Goal: Task Accomplishment & Management: Manage account settings

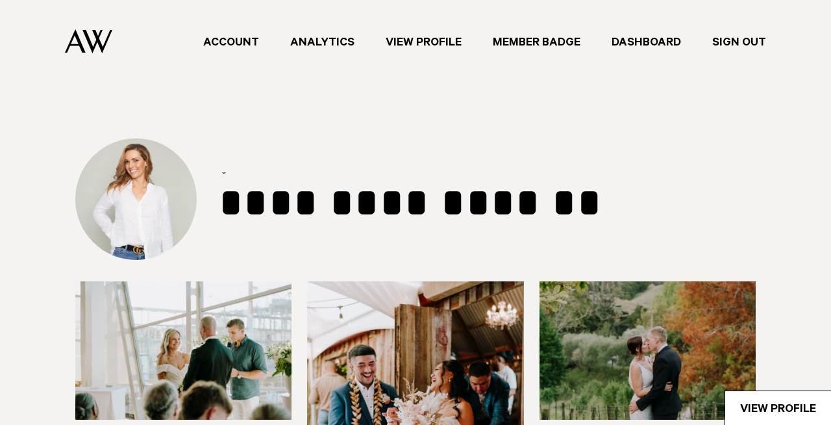
select select "***"
select select "*"
select select "**"
select select "*"
select select "**"
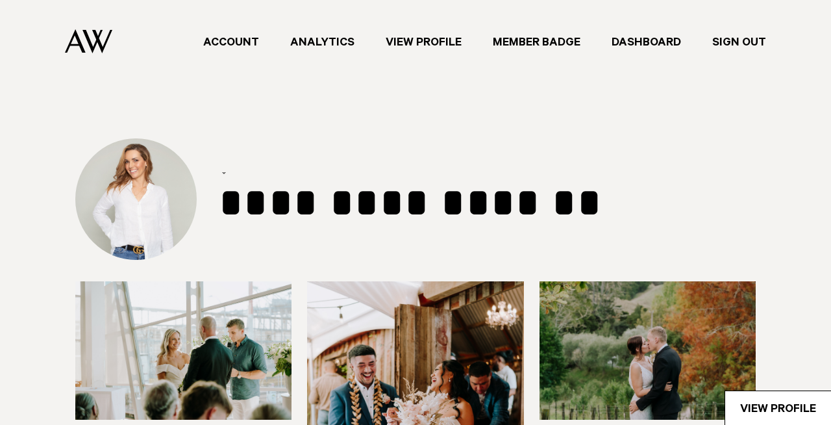
select select "**"
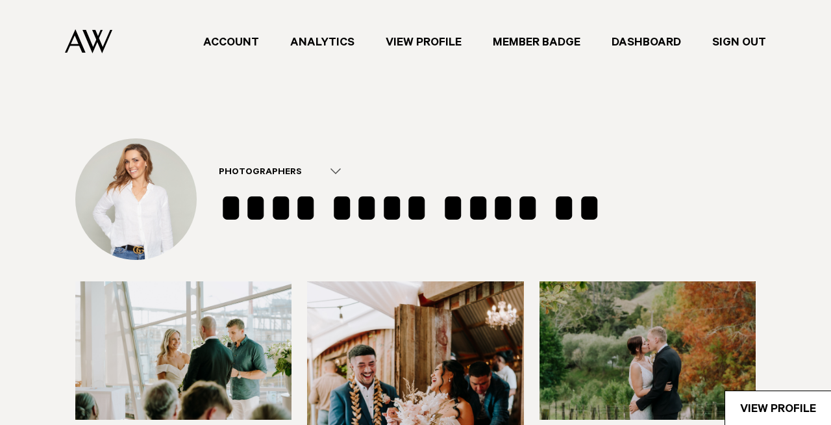
type input "**********"
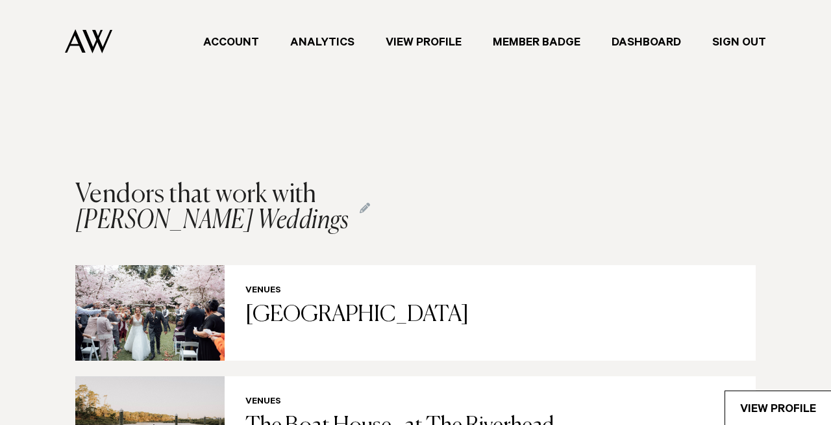
scroll to position [1789, 0]
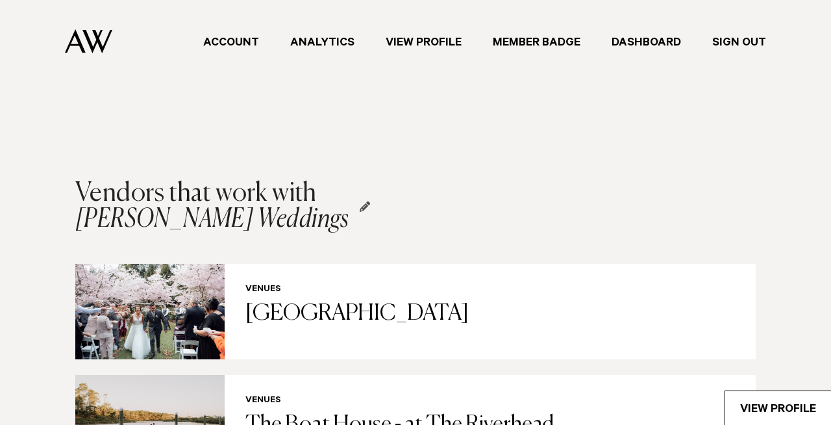
click at [360, 203] on icon at bounding box center [365, 206] width 10 height 10
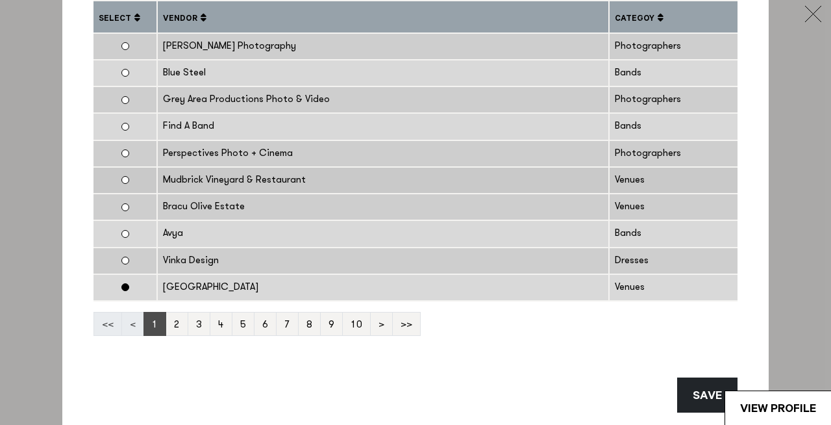
scroll to position [136, 0]
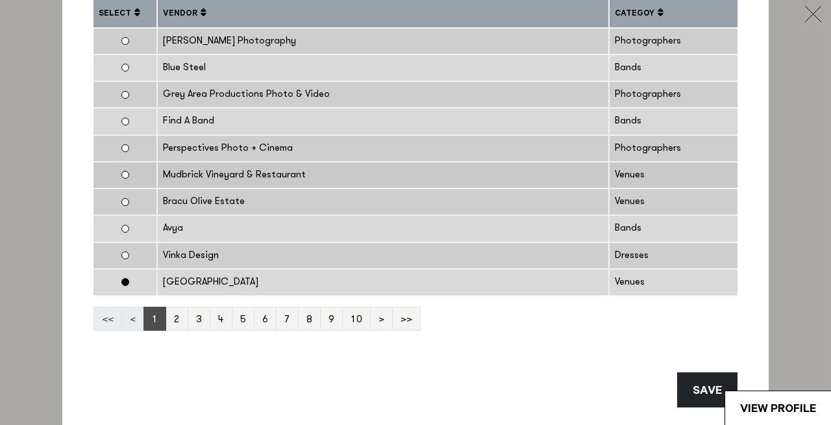
click at [128, 174] on td at bounding box center [125, 175] width 64 height 27
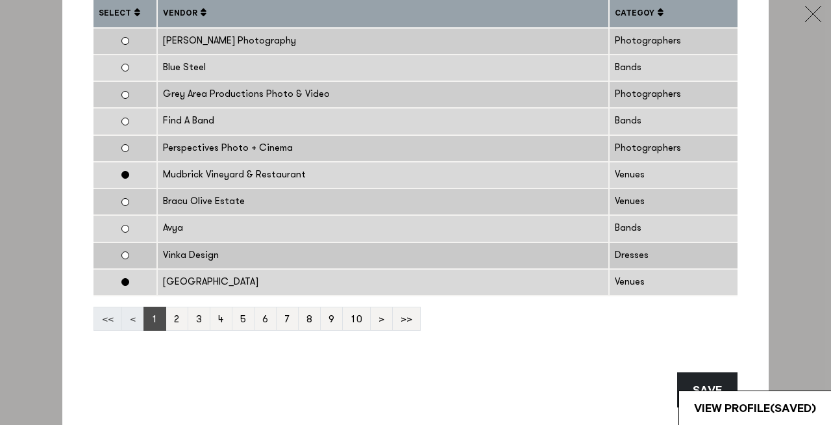
click at [120, 257] on td at bounding box center [125, 255] width 64 height 27
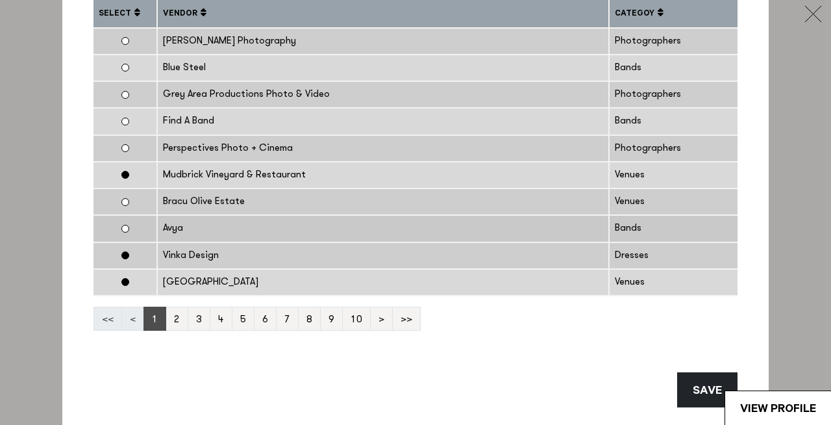
click at [121, 227] on td at bounding box center [125, 228] width 64 height 27
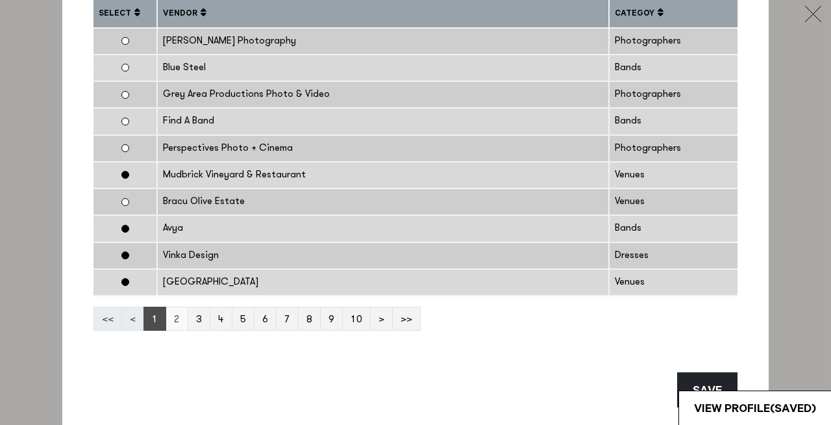
click at [179, 312] on link "2" at bounding box center [177, 319] width 23 height 24
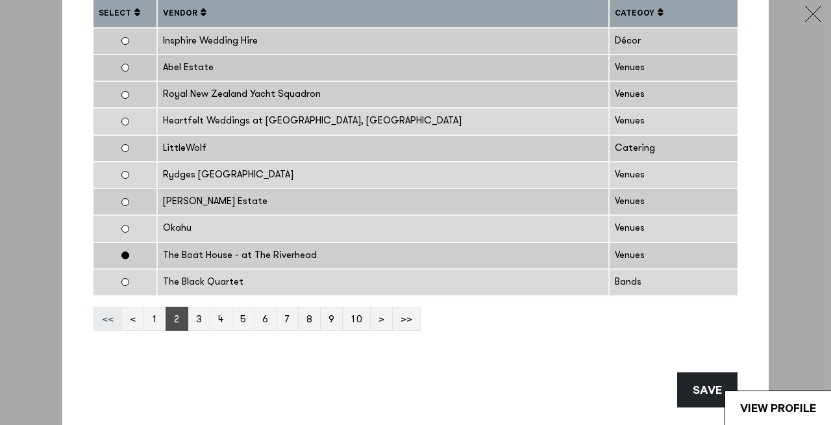
click at [121, 69] on td at bounding box center [125, 68] width 64 height 27
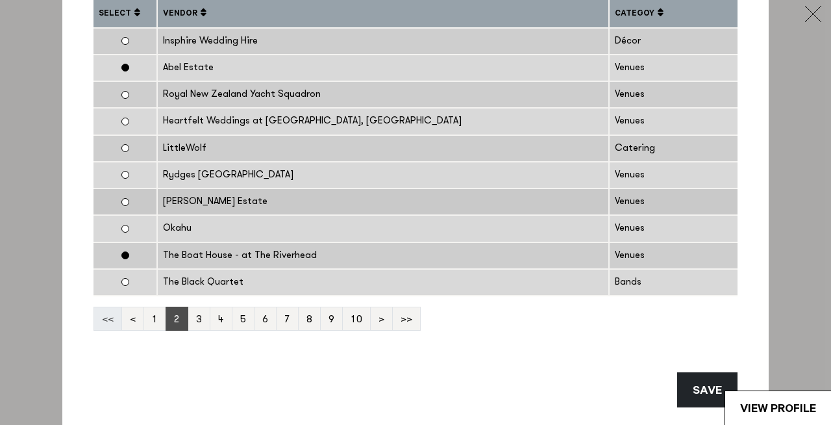
click at [120, 201] on td at bounding box center [125, 201] width 64 height 27
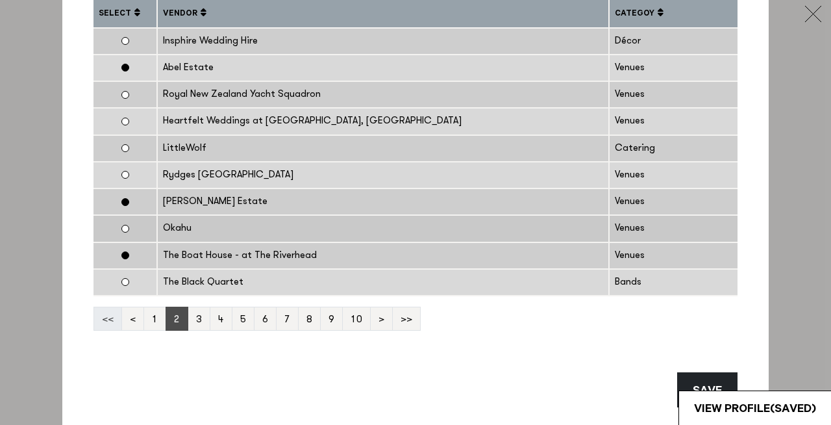
click at [125, 231] on td at bounding box center [125, 228] width 64 height 27
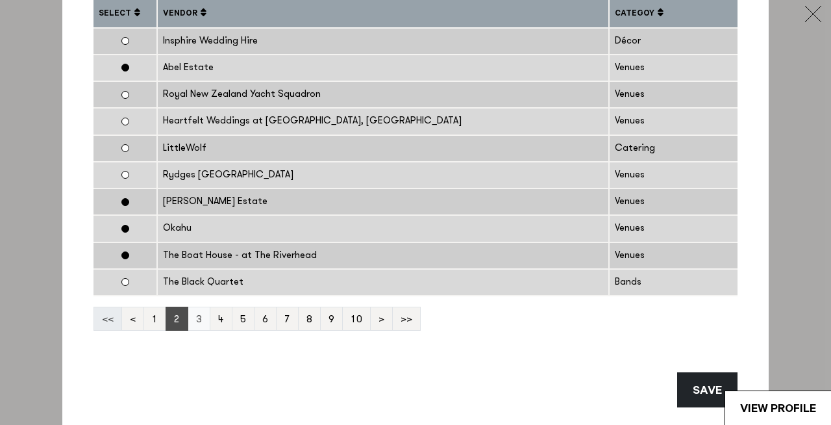
click at [197, 323] on link "3" at bounding box center [199, 319] width 23 height 24
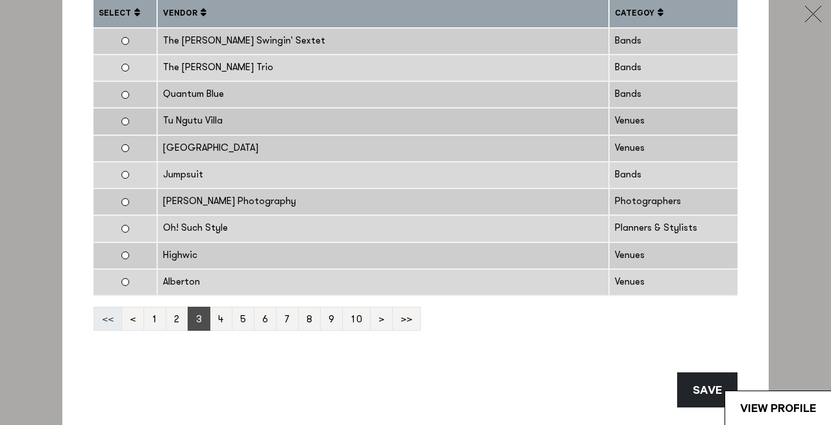
click at [175, 125] on div "Tu Ngutu Villa" at bounding box center [383, 121] width 440 height 15
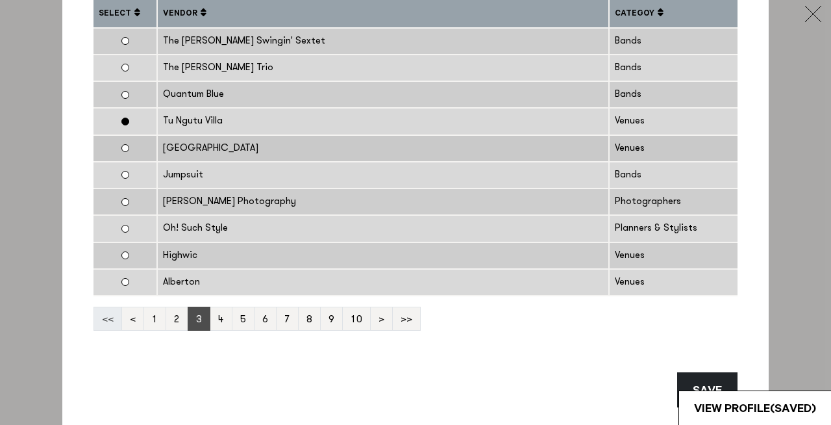
click at [181, 151] on div "[GEOGRAPHIC_DATA]" at bounding box center [383, 148] width 440 height 15
click at [223, 322] on link "4" at bounding box center [221, 319] width 23 height 24
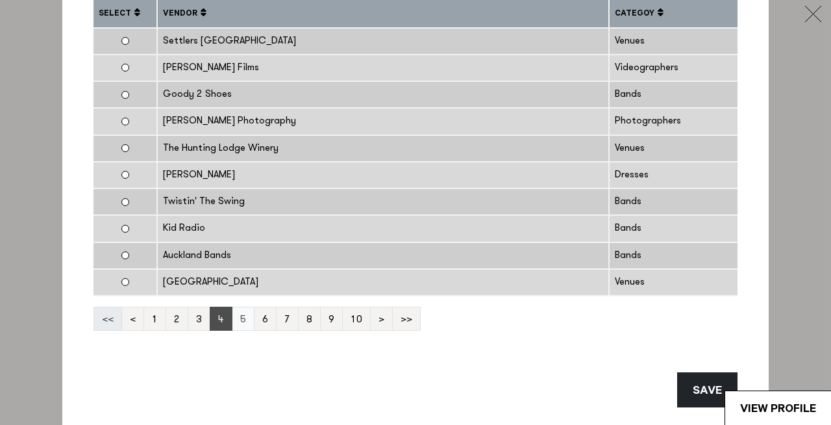
click at [244, 322] on link "5" at bounding box center [243, 319] width 23 height 24
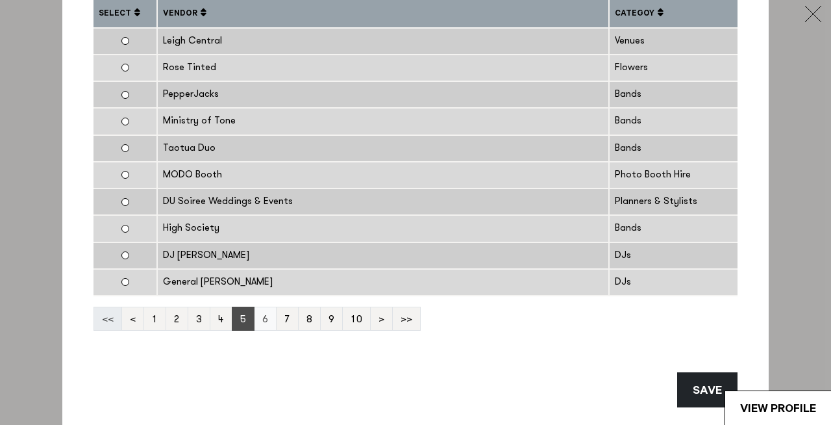
click at [268, 323] on link "6" at bounding box center [265, 319] width 23 height 24
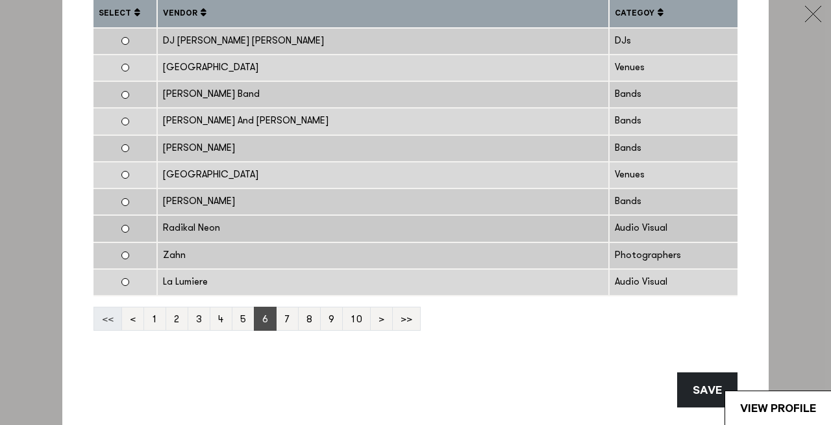
scroll to position [168, 0]
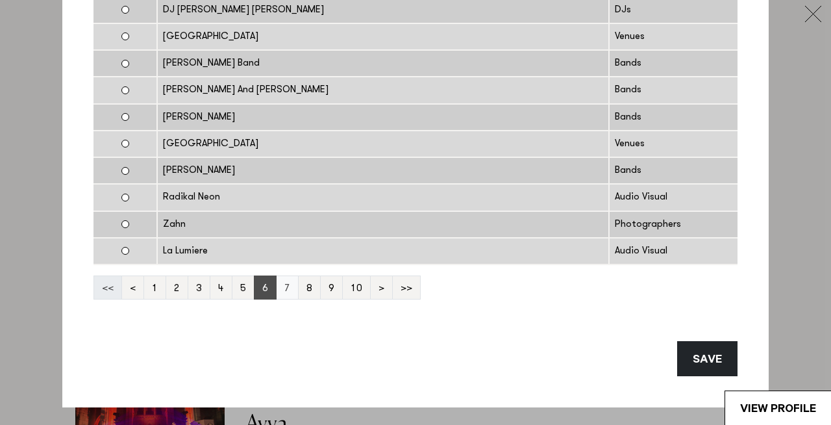
click at [289, 286] on link "7" at bounding box center [287, 287] width 23 height 24
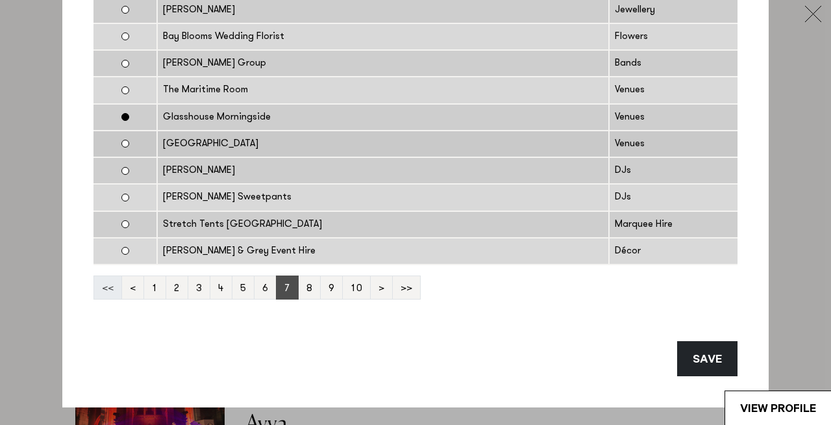
click at [205, 142] on div "[GEOGRAPHIC_DATA]" at bounding box center [383, 143] width 440 height 15
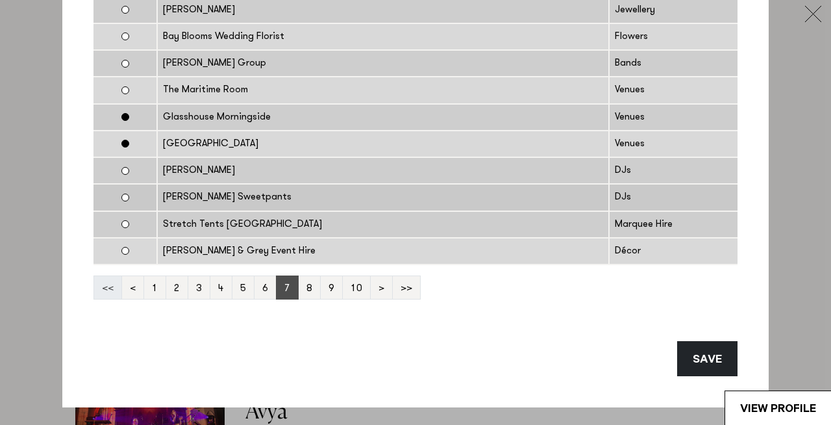
scroll to position [1807, 0]
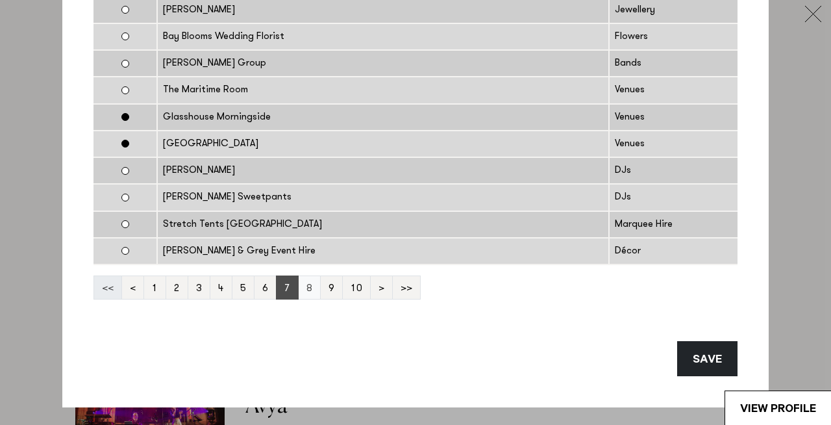
click at [306, 289] on link "8" at bounding box center [309, 287] width 23 height 24
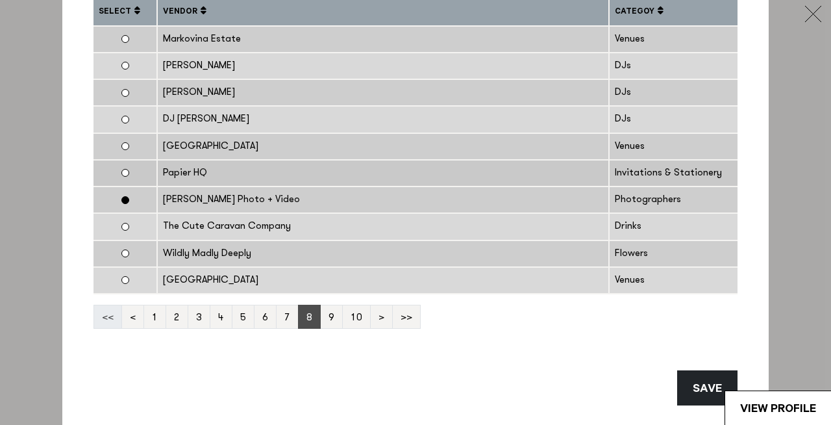
scroll to position [143, 0]
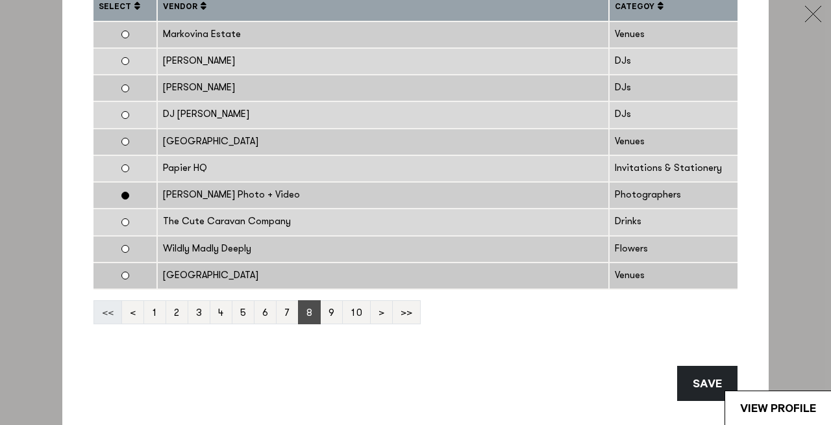
click at [196, 275] on div "[GEOGRAPHIC_DATA]" at bounding box center [383, 275] width 440 height 15
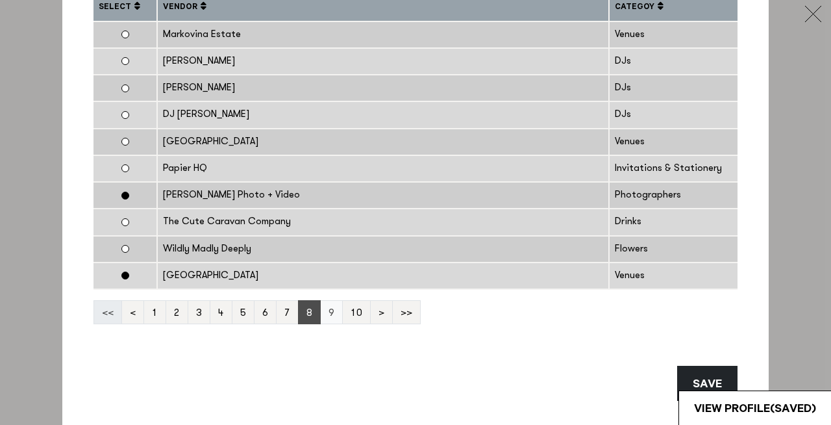
click at [329, 314] on link "9" at bounding box center [331, 312] width 23 height 24
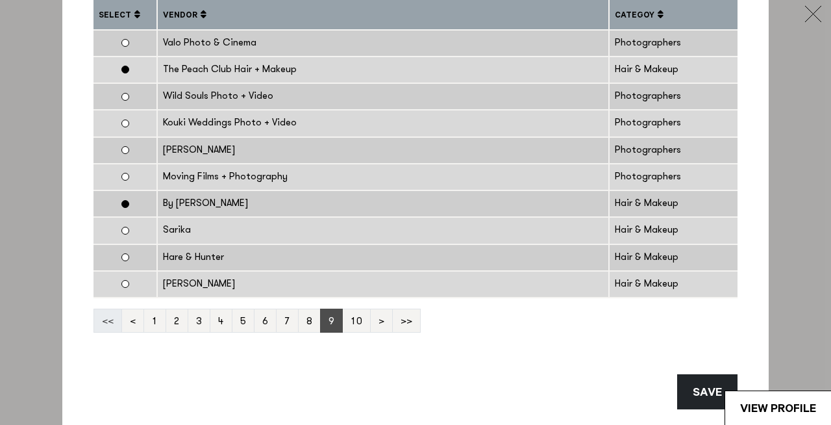
scroll to position [142, 0]
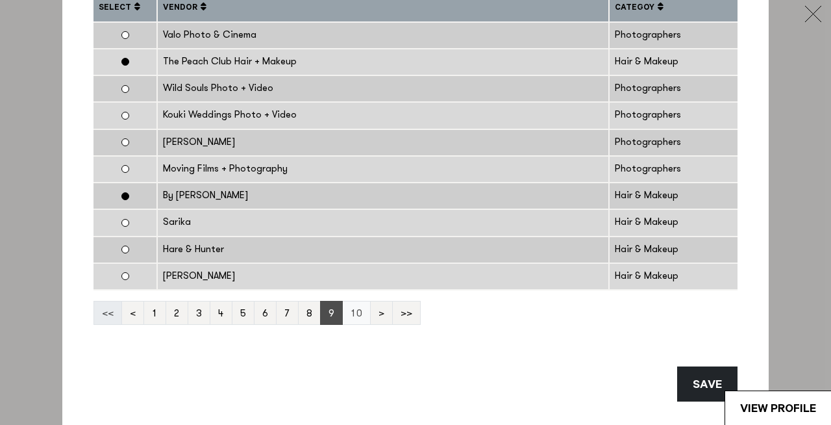
click at [357, 312] on link "10" at bounding box center [356, 313] width 29 height 24
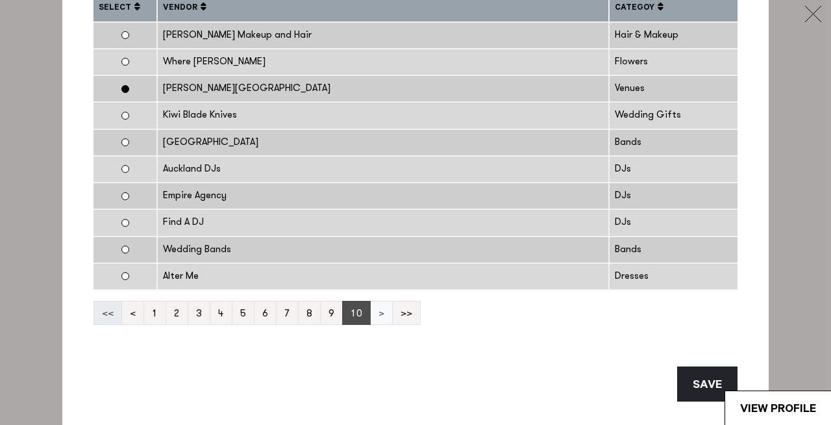
click at [372, 315] on link ">" at bounding box center [381, 313] width 23 height 24
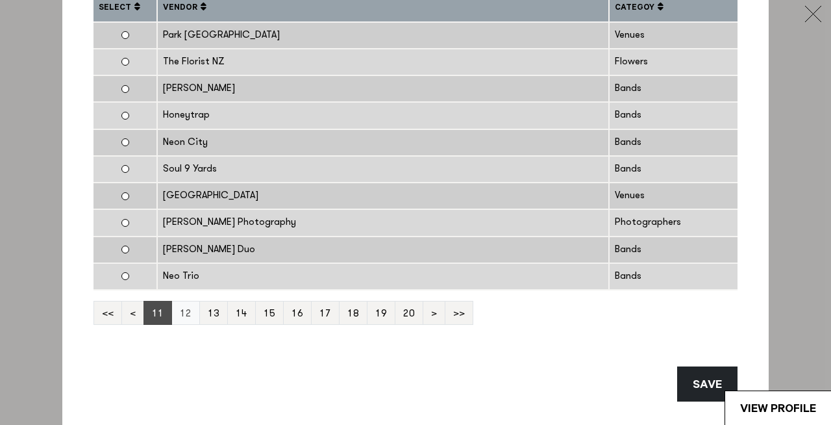
click at [187, 314] on link "12" at bounding box center [185, 313] width 29 height 24
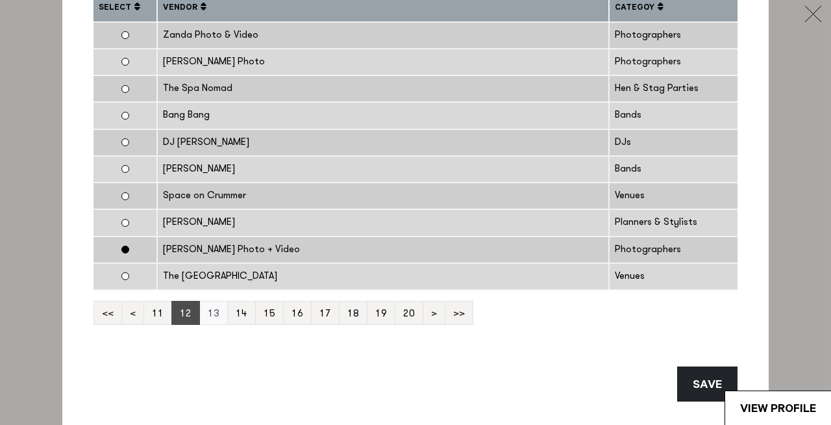
click at [214, 318] on link "13" at bounding box center [213, 313] width 29 height 24
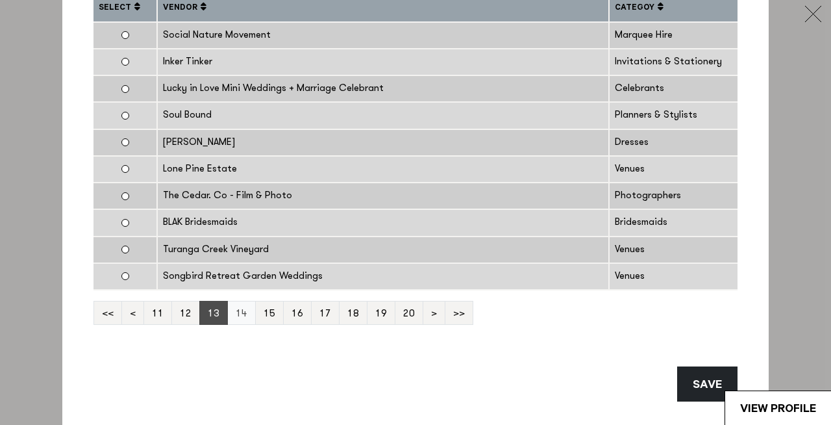
click at [242, 316] on link "14" at bounding box center [241, 313] width 29 height 24
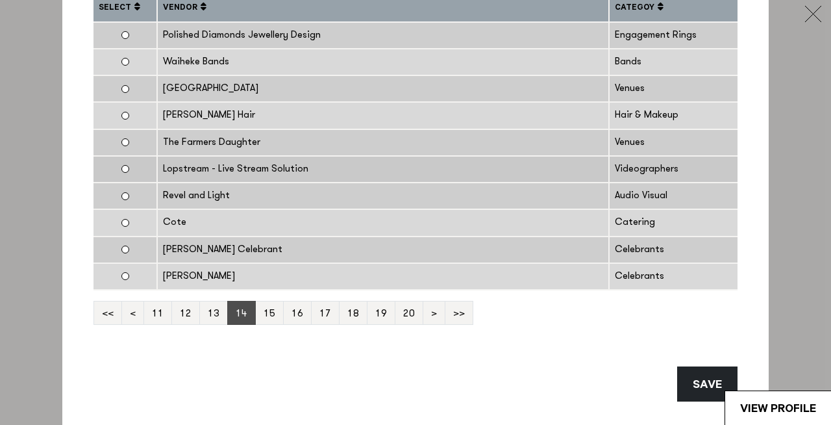
click at [117, 171] on td at bounding box center [125, 169] width 64 height 27
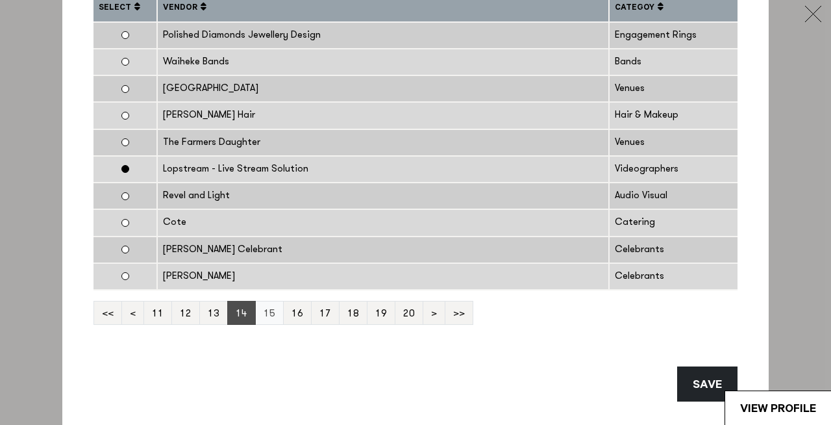
click at [256, 311] on link "15" at bounding box center [269, 313] width 29 height 24
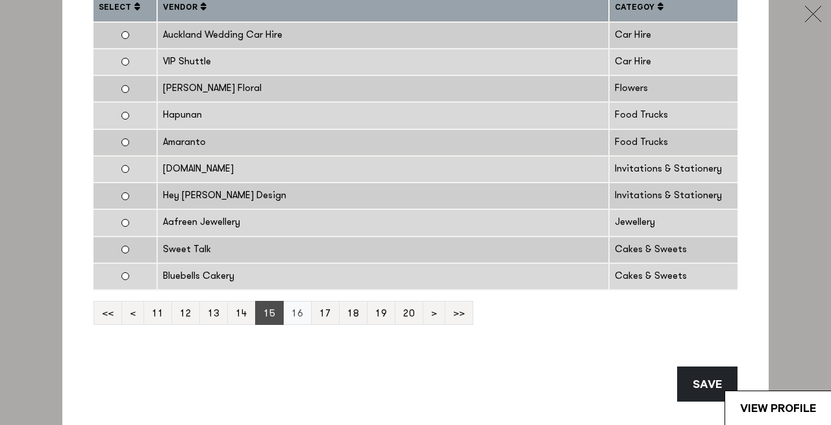
click at [292, 316] on link "16" at bounding box center [297, 313] width 29 height 24
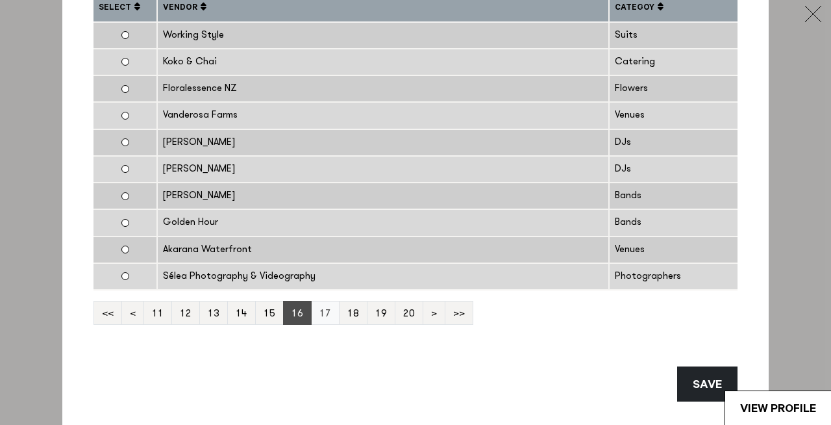
click at [318, 313] on link "17" at bounding box center [325, 313] width 29 height 24
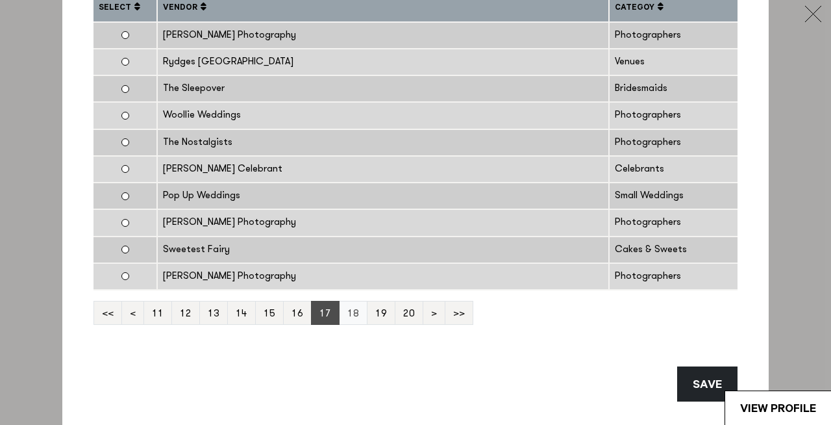
click at [345, 320] on link "18" at bounding box center [353, 313] width 29 height 24
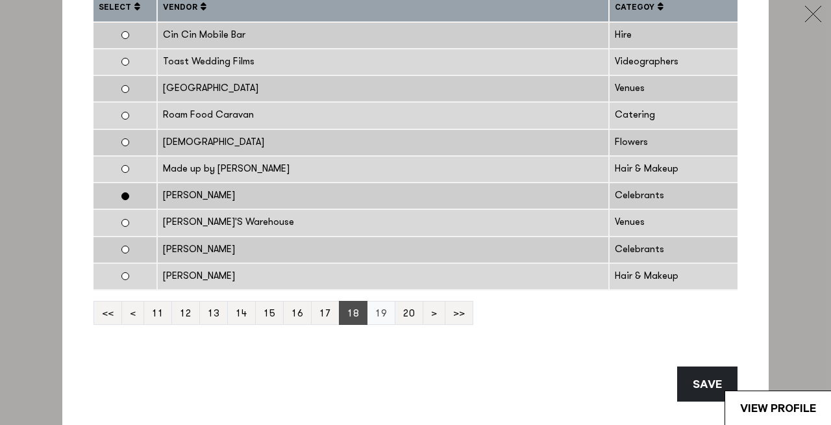
click at [379, 319] on link "19" at bounding box center [381, 313] width 29 height 24
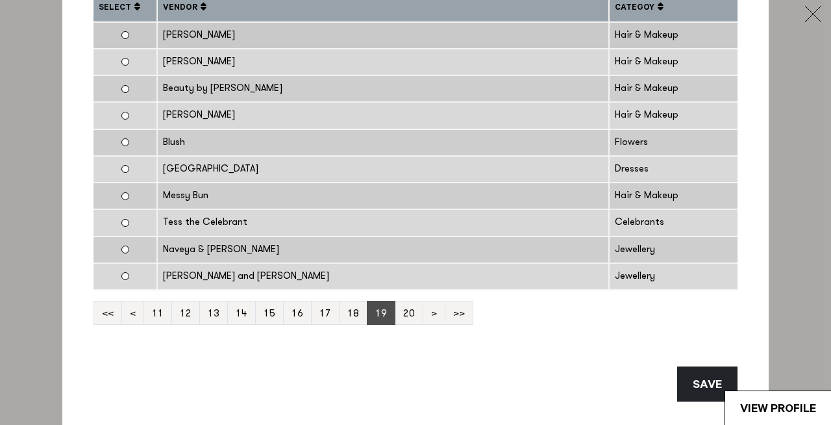
click at [127, 42] on td at bounding box center [125, 35] width 64 height 27
click at [257, 189] on div "Messy Bun" at bounding box center [383, 195] width 440 height 15
click at [409, 316] on link "20" at bounding box center [409, 313] width 29 height 24
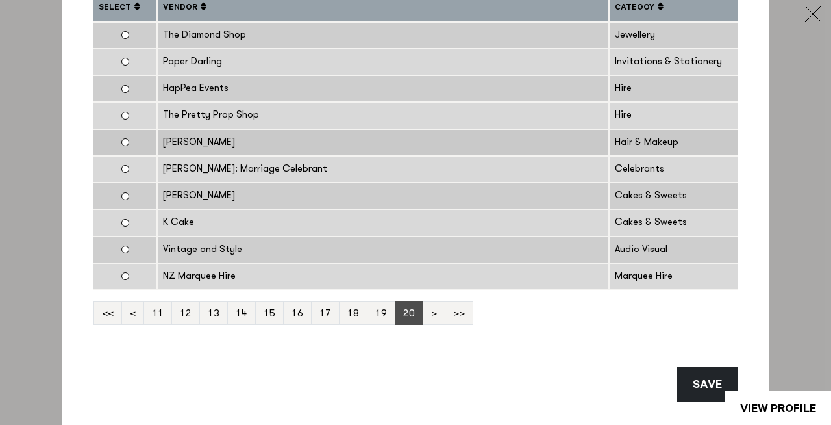
click at [130, 133] on td at bounding box center [125, 142] width 64 height 27
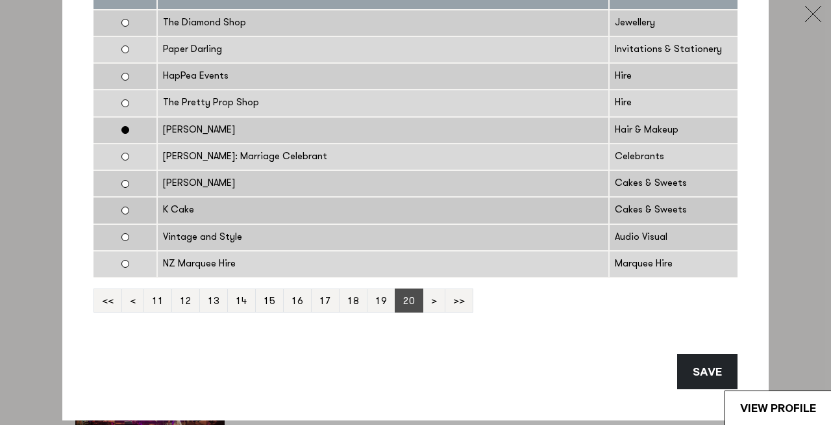
scroll to position [165, 0]
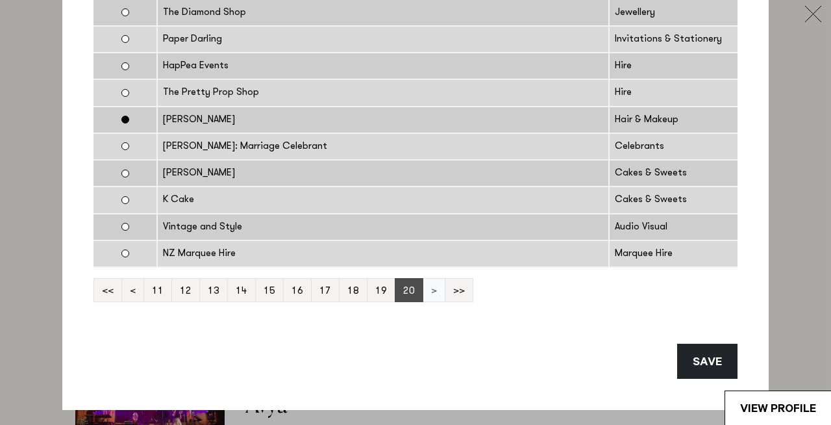
click at [431, 279] on link ">" at bounding box center [434, 290] width 23 height 24
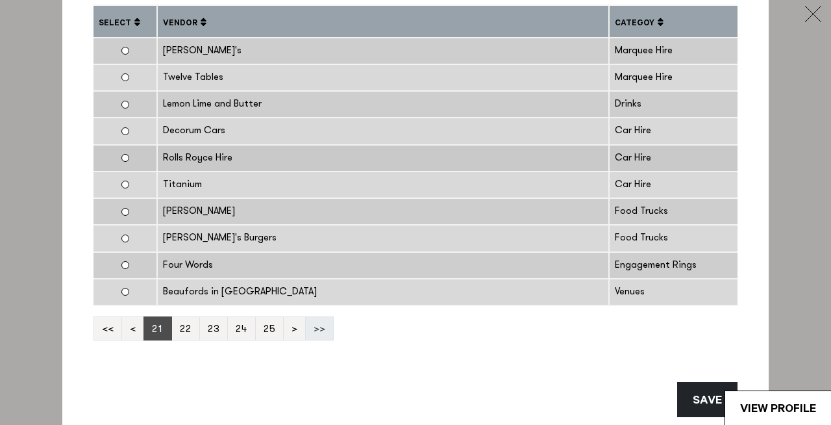
scroll to position [129, 0]
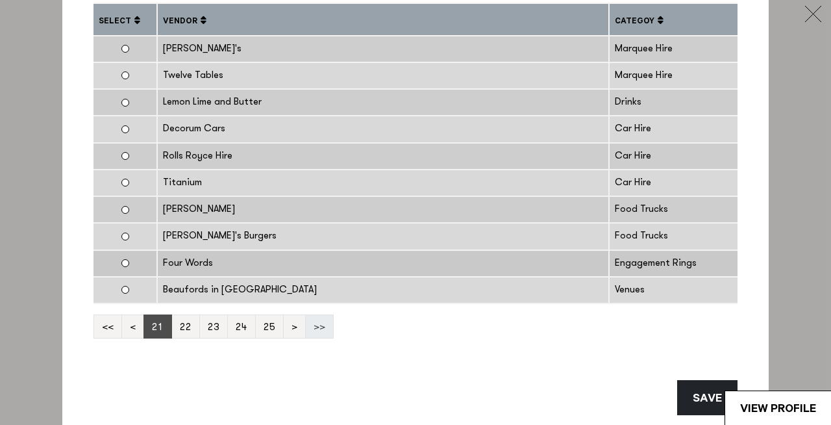
click at [193, 259] on div "Four Words" at bounding box center [383, 263] width 440 height 15
click at [186, 327] on link "22" at bounding box center [185, 326] width 29 height 24
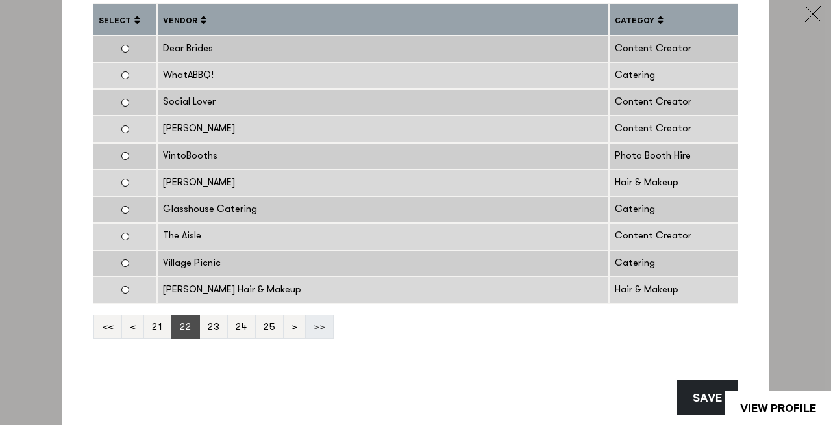
click at [246, 42] on div "Dear Brides" at bounding box center [383, 49] width 440 height 15
click at [132, 101] on td at bounding box center [125, 102] width 64 height 27
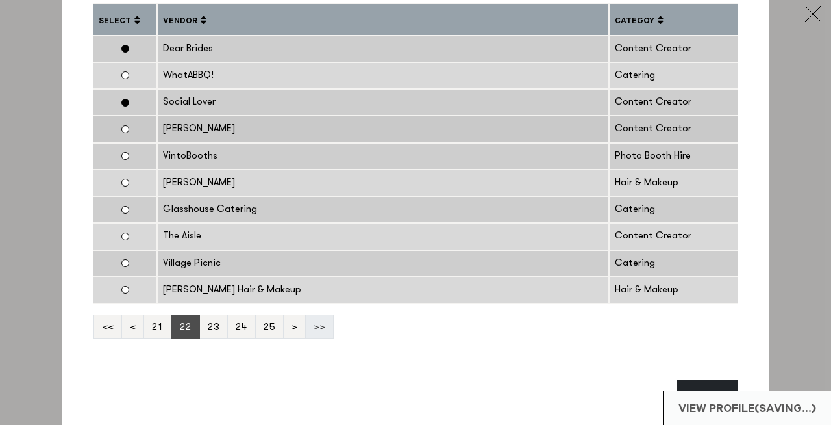
click at [131, 133] on td at bounding box center [125, 129] width 64 height 27
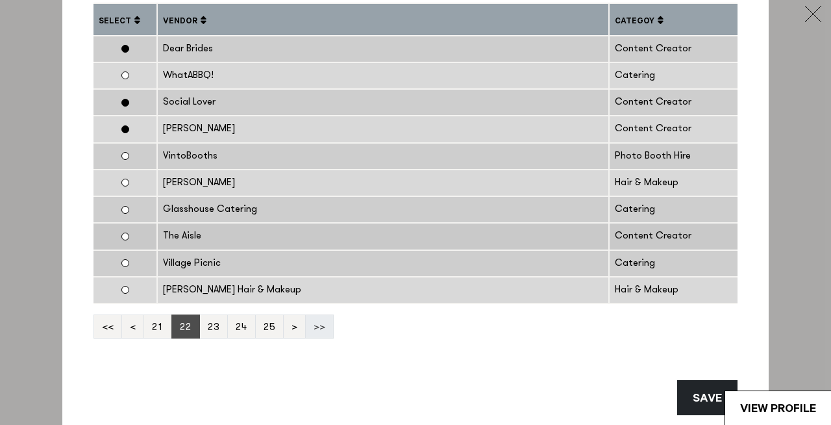
click at [146, 234] on td at bounding box center [125, 236] width 64 height 27
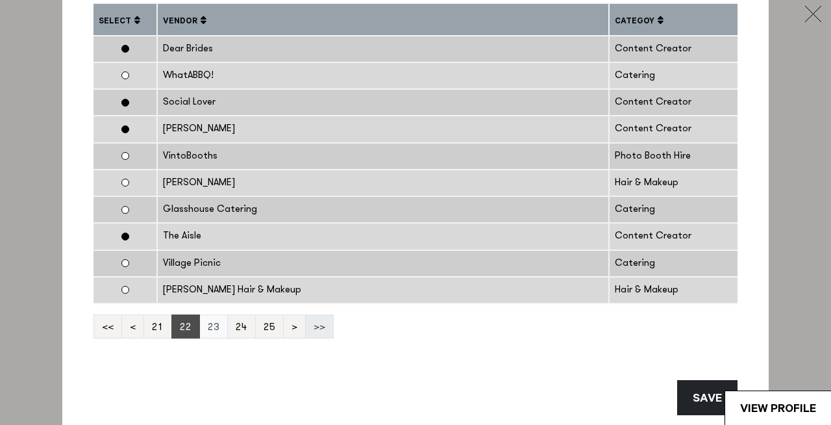
click at [209, 328] on link "23" at bounding box center [213, 326] width 29 height 24
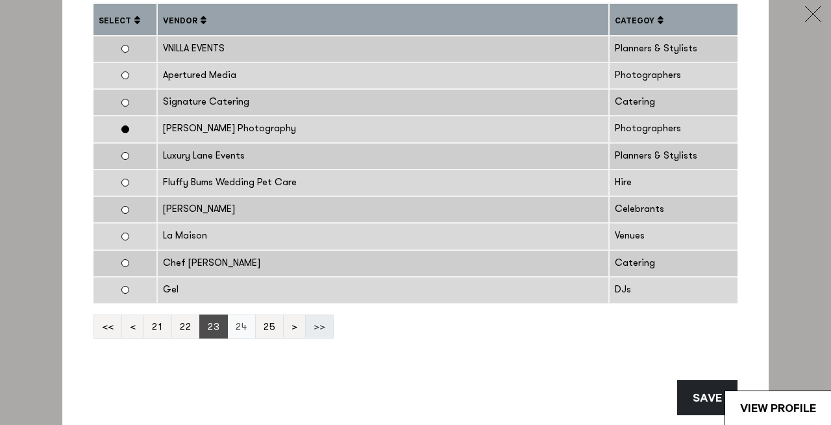
click at [240, 327] on link "24" at bounding box center [241, 326] width 29 height 24
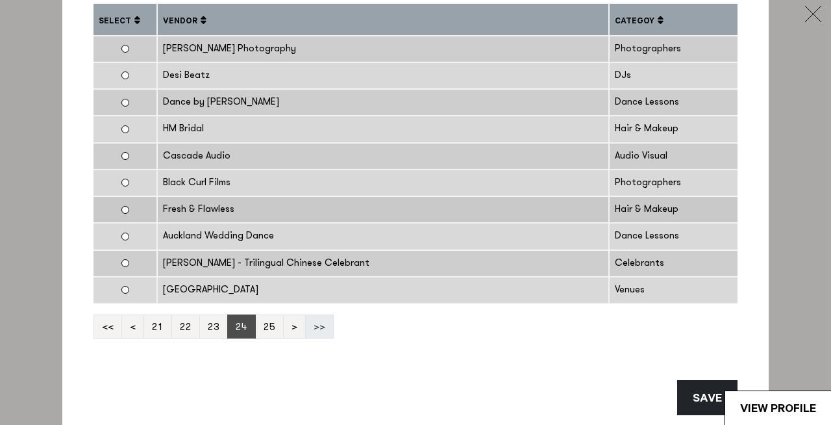
click at [259, 197] on td "Fresh & Flawless" at bounding box center [383, 209] width 452 height 27
click at [269, 331] on link "25" at bounding box center [269, 326] width 29 height 24
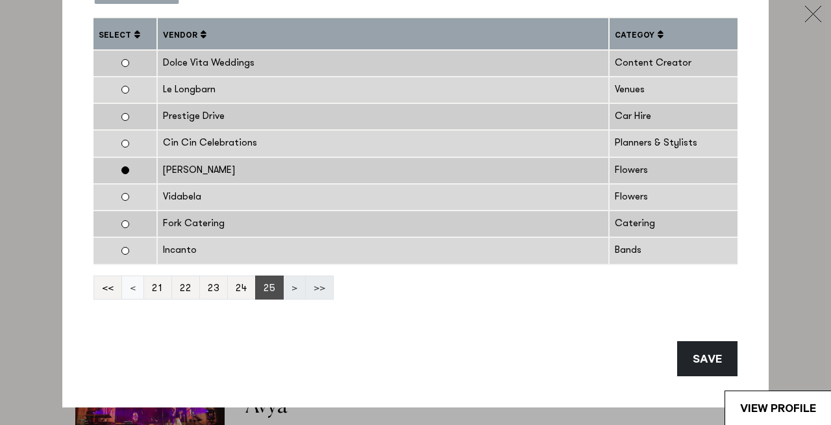
click at [132, 289] on link "<" at bounding box center [132, 287] width 23 height 24
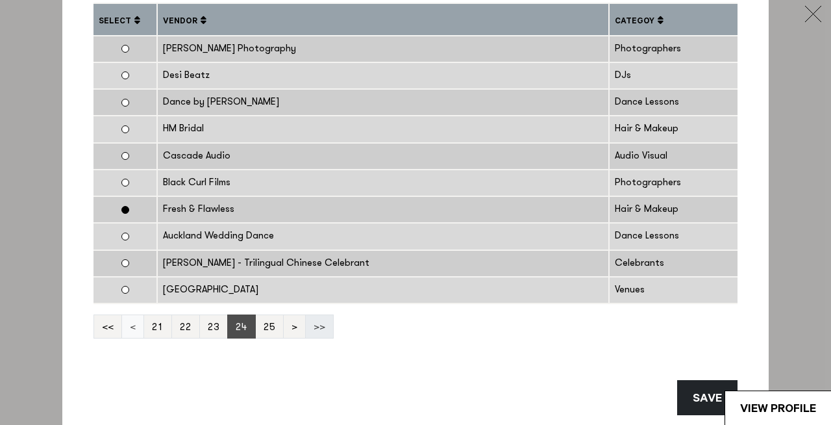
click at [132, 289] on td at bounding box center [125, 290] width 64 height 27
click at [136, 332] on link "<" at bounding box center [132, 326] width 23 height 24
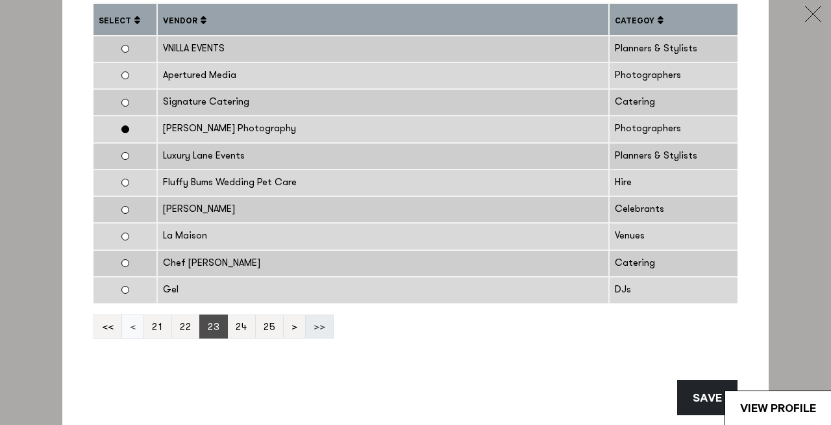
click at [136, 332] on link "<" at bounding box center [132, 326] width 23 height 24
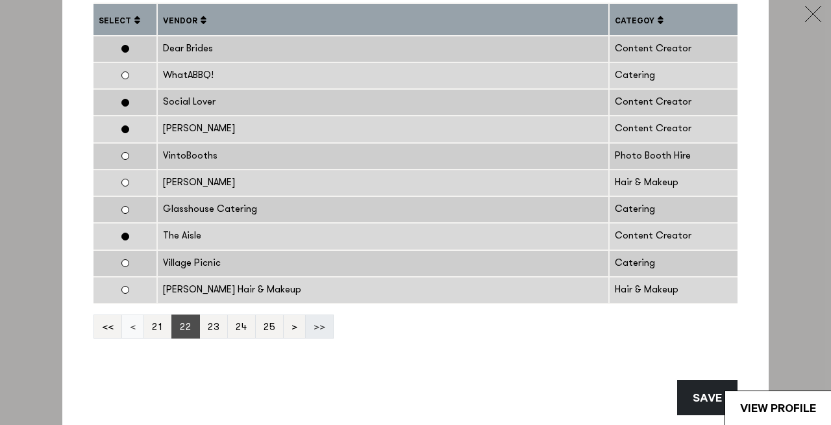
click at [136, 332] on link "<" at bounding box center [132, 326] width 23 height 24
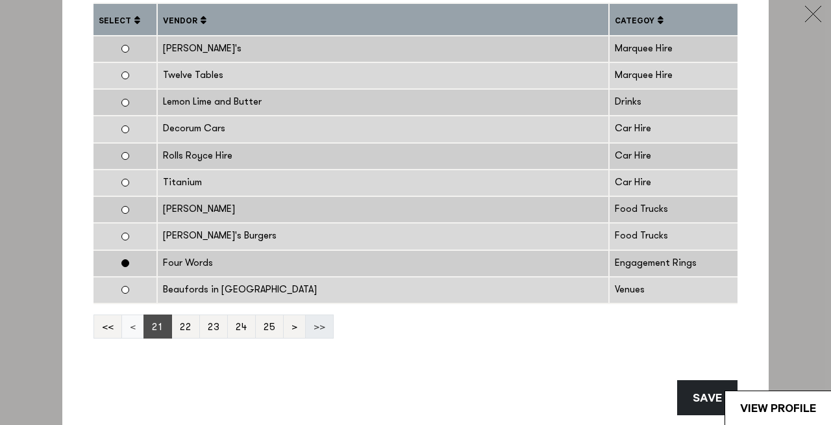
click at [136, 332] on link "<" at bounding box center [132, 326] width 23 height 24
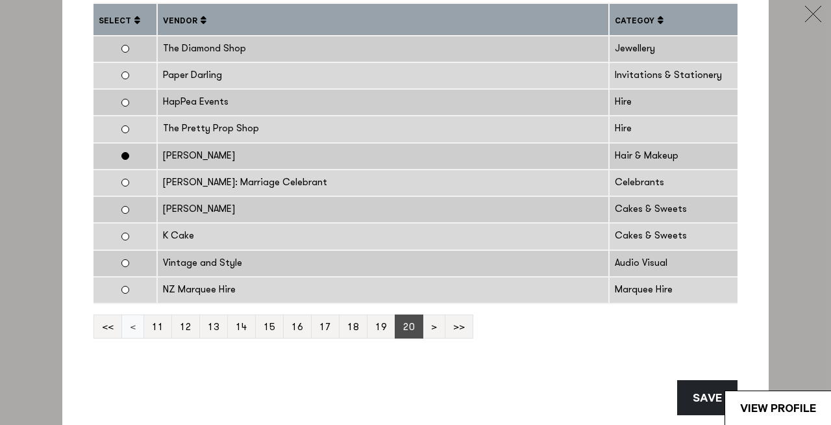
click at [136, 332] on link "<" at bounding box center [132, 326] width 23 height 24
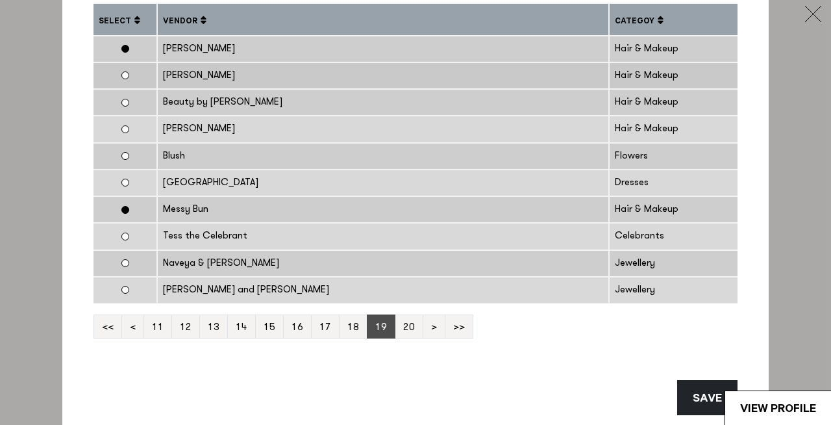
click at [138, 76] on td at bounding box center [125, 75] width 64 height 27
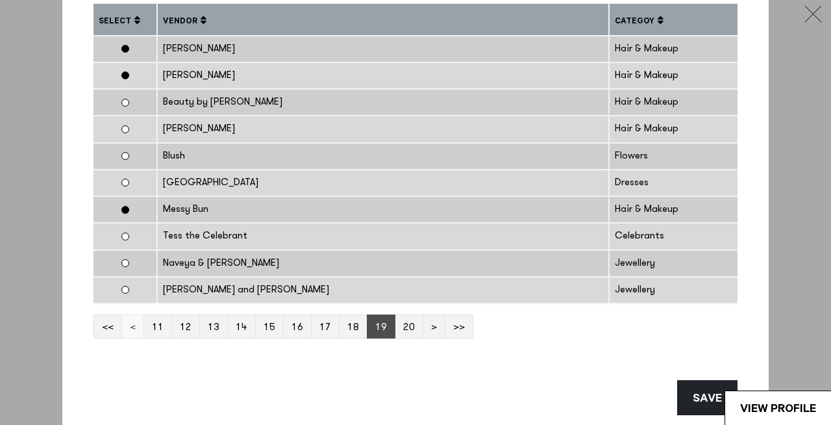
click at [135, 331] on link "<" at bounding box center [132, 326] width 23 height 24
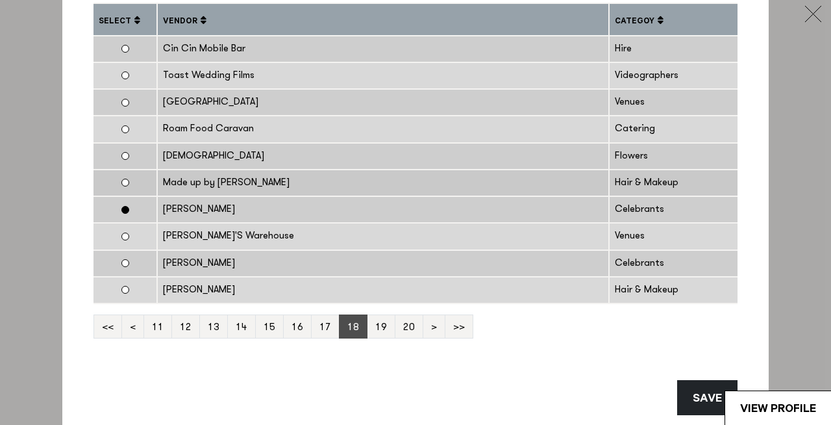
click at [125, 179] on td at bounding box center [125, 183] width 64 height 27
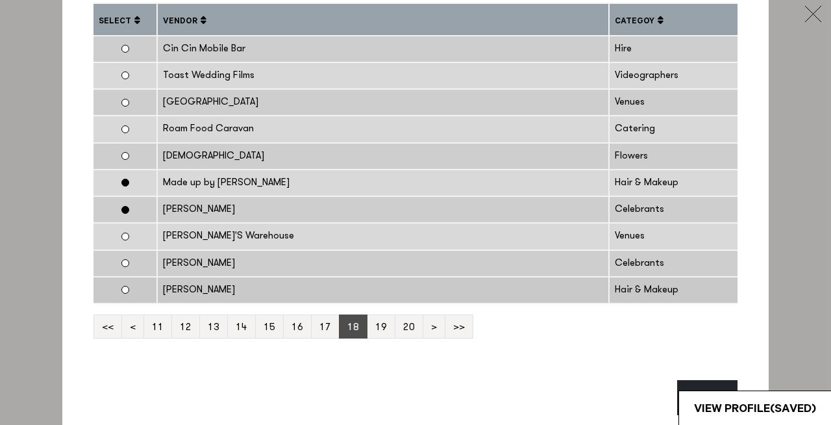
click at [125, 292] on td at bounding box center [125, 290] width 64 height 27
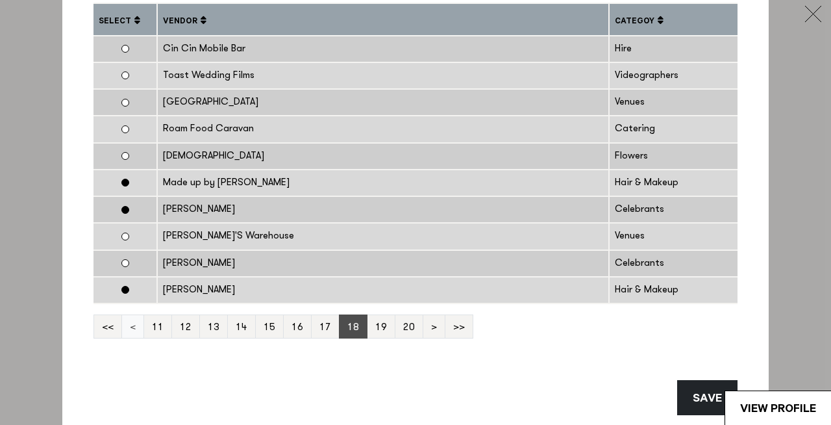
click at [136, 329] on link "<" at bounding box center [132, 326] width 23 height 24
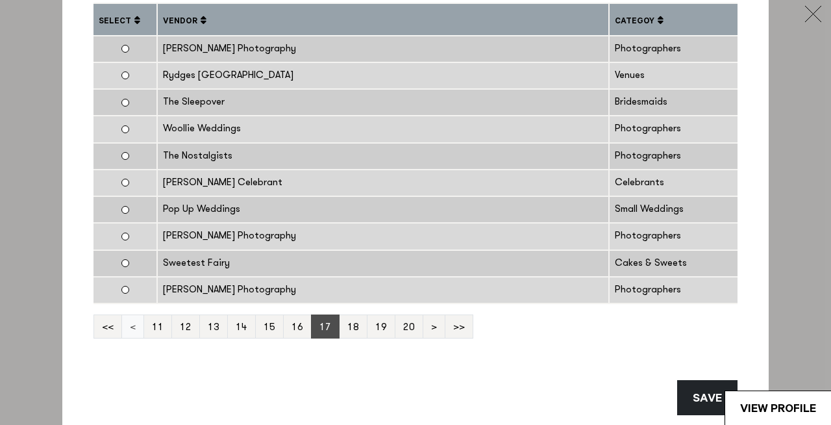
click at [136, 330] on link "<" at bounding box center [132, 326] width 23 height 24
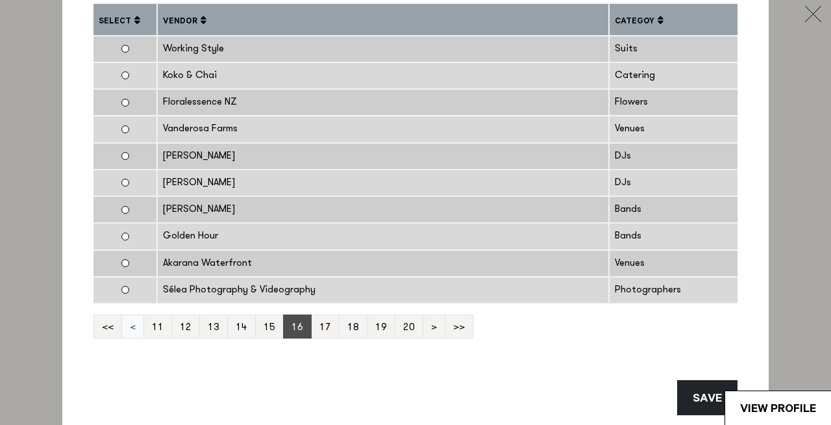
click at [134, 327] on link "<" at bounding box center [132, 326] width 23 height 24
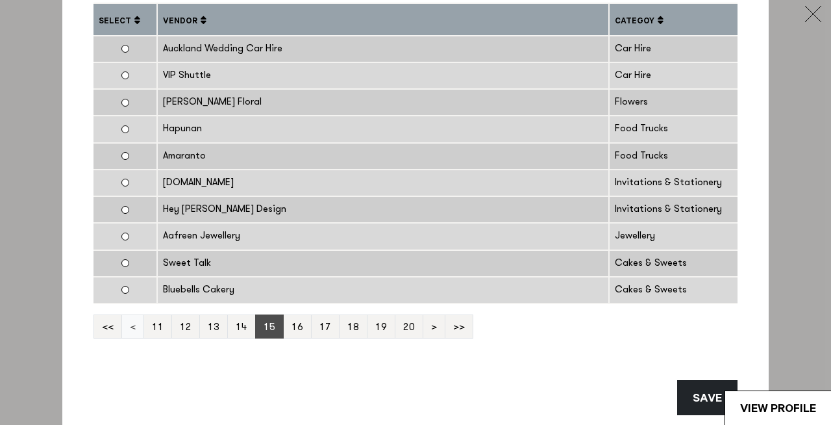
click at [133, 328] on link "<" at bounding box center [132, 326] width 23 height 24
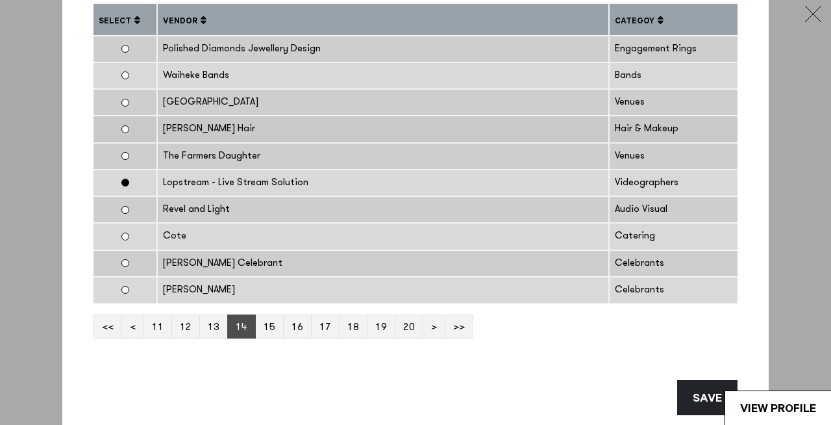
click at [124, 124] on td at bounding box center [125, 129] width 64 height 27
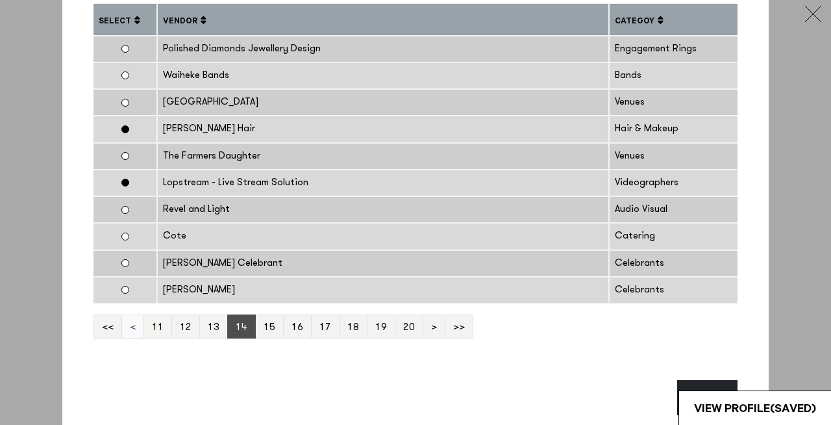
click at [131, 325] on link "<" at bounding box center [132, 326] width 23 height 24
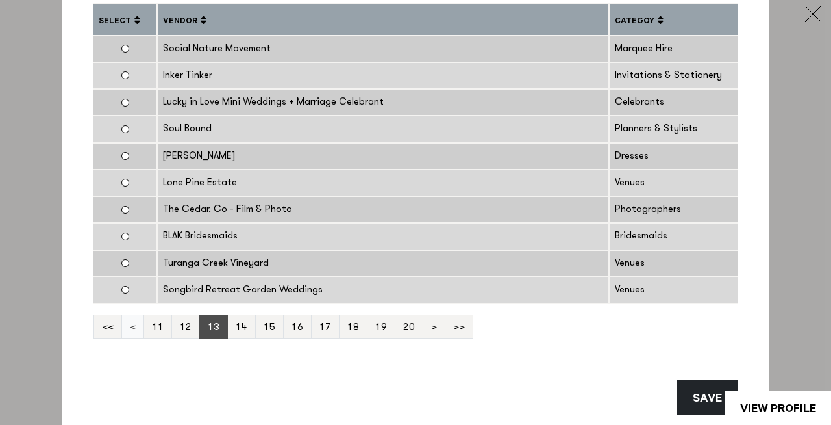
click at [134, 324] on link "<" at bounding box center [132, 326] width 23 height 24
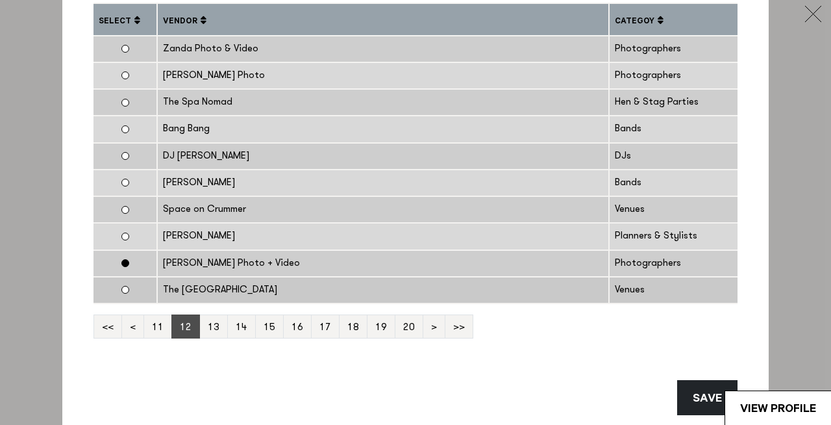
click at [124, 290] on td at bounding box center [125, 290] width 64 height 27
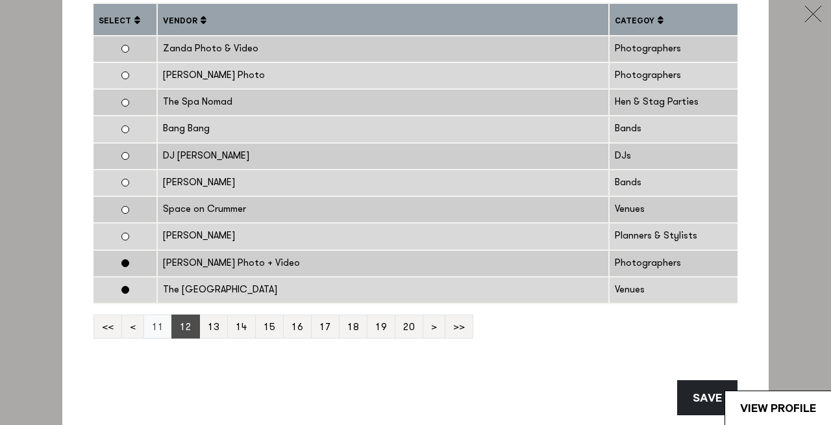
click at [163, 333] on link "11" at bounding box center [158, 326] width 29 height 24
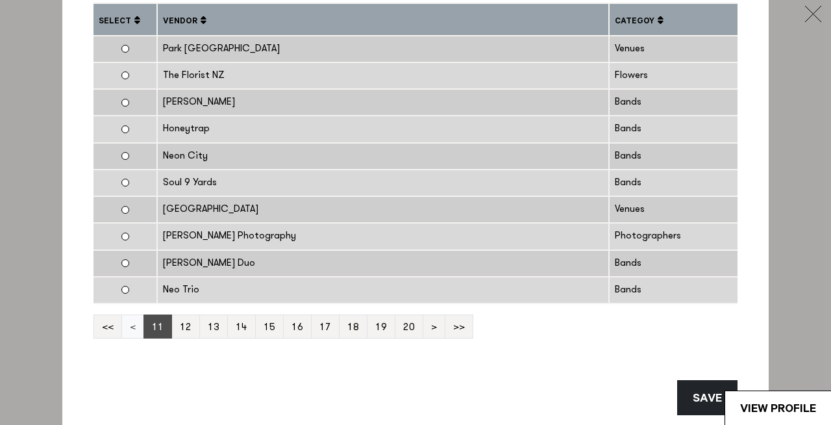
click at [132, 327] on link "<" at bounding box center [132, 326] width 23 height 24
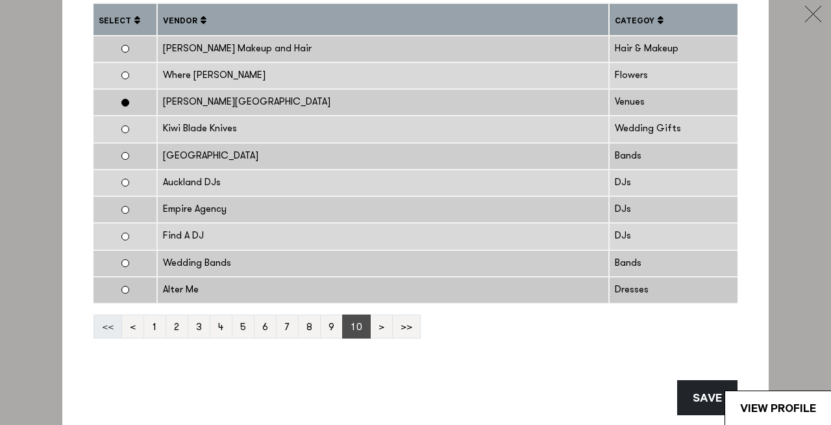
click at [123, 294] on td at bounding box center [125, 290] width 64 height 27
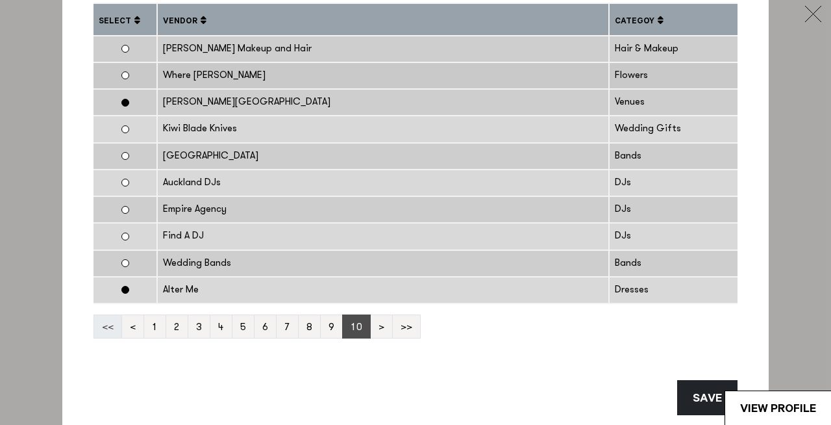
click at [123, 76] on td at bounding box center [125, 75] width 64 height 27
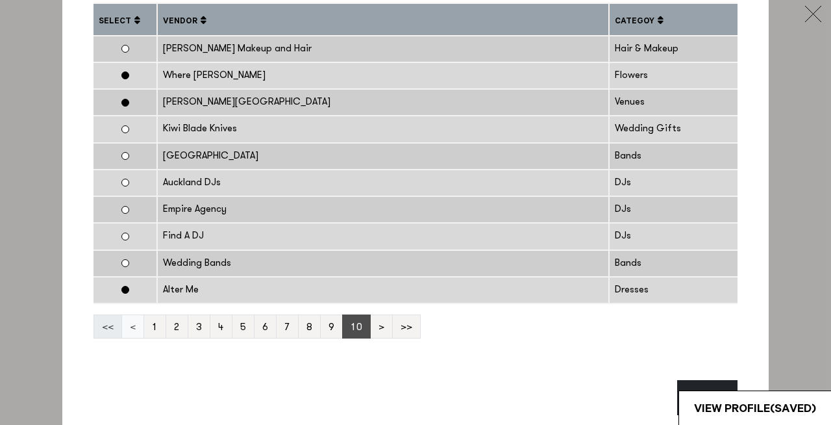
click at [133, 325] on link "<" at bounding box center [132, 326] width 23 height 24
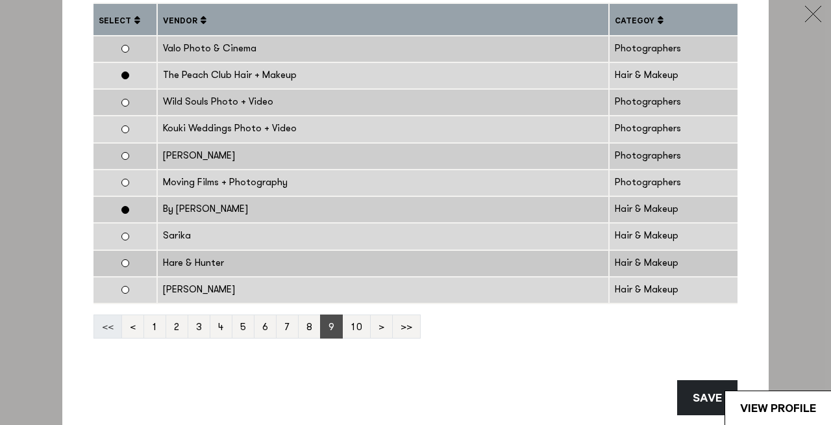
click at [128, 260] on td at bounding box center [125, 263] width 64 height 27
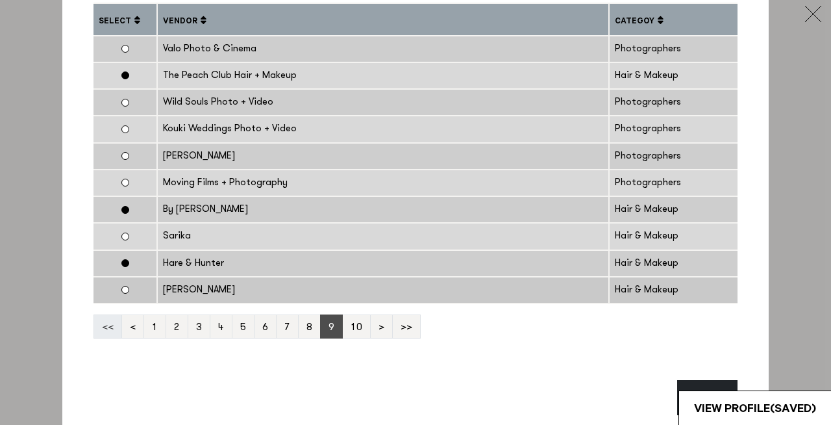
click at [129, 291] on td at bounding box center [125, 290] width 64 height 27
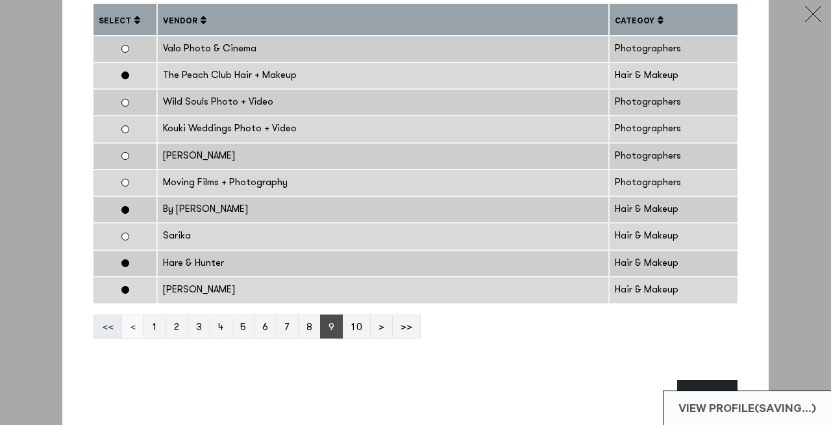
click at [131, 328] on link "<" at bounding box center [132, 326] width 23 height 24
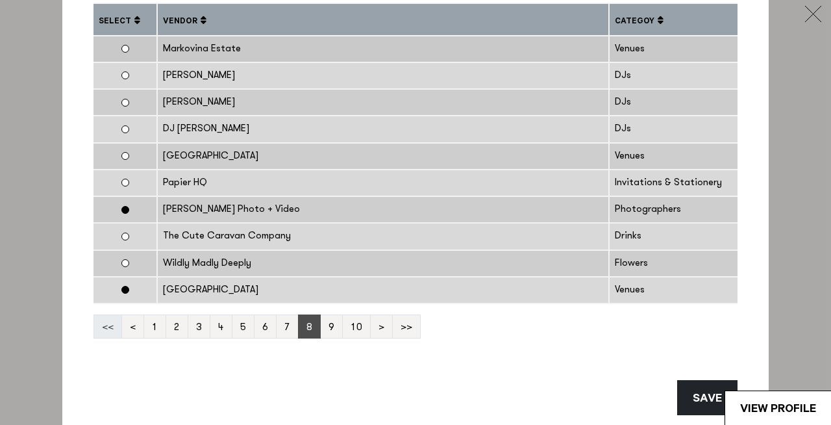
click at [142, 46] on td at bounding box center [125, 49] width 64 height 27
click at [131, 331] on link "<" at bounding box center [132, 326] width 23 height 24
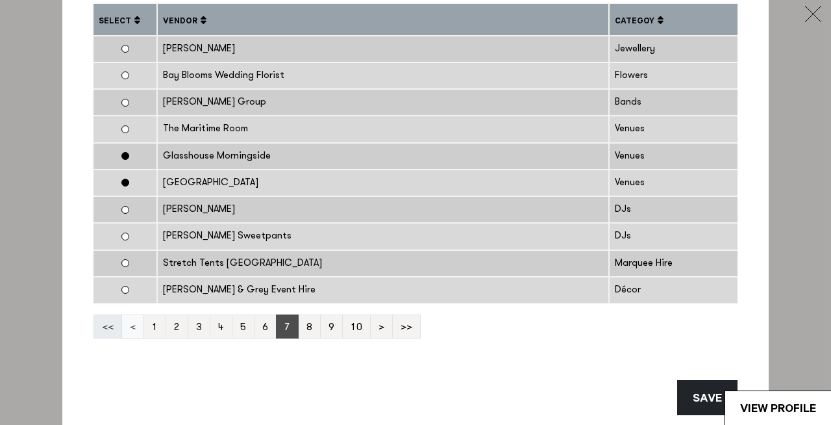
click at [131, 331] on link "<" at bounding box center [132, 326] width 23 height 24
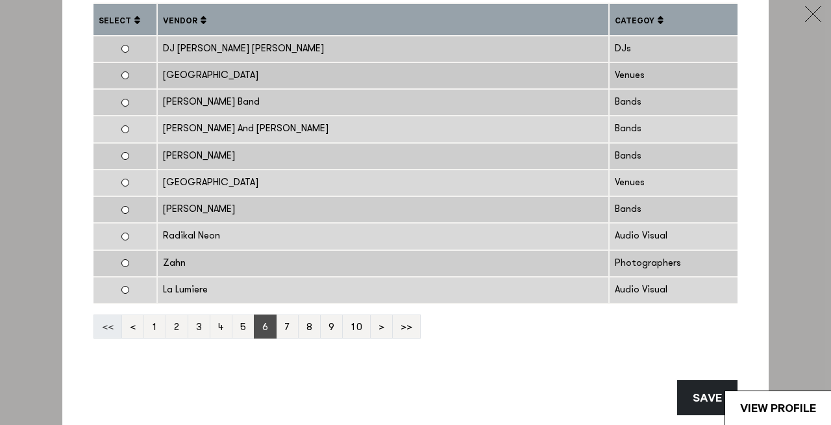
click at [135, 85] on td at bounding box center [125, 75] width 64 height 27
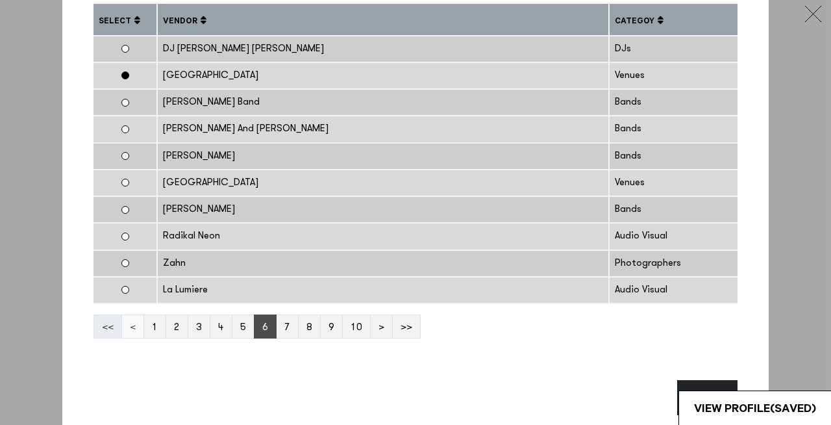
click at [134, 326] on link "<" at bounding box center [132, 326] width 23 height 24
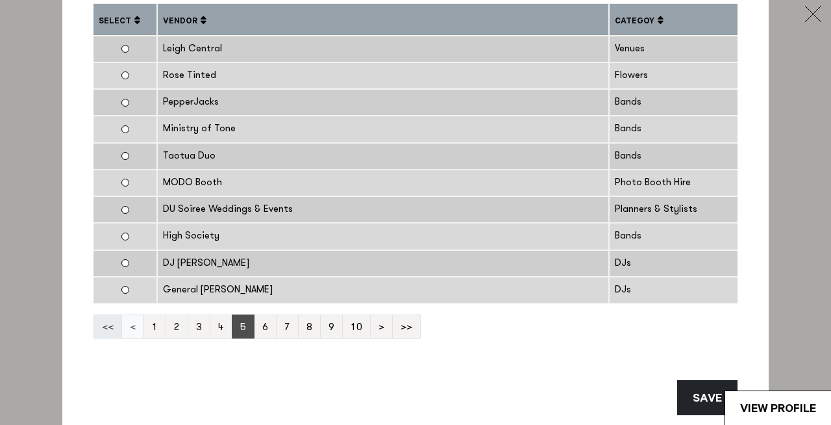
click at [134, 326] on link "<" at bounding box center [132, 326] width 23 height 24
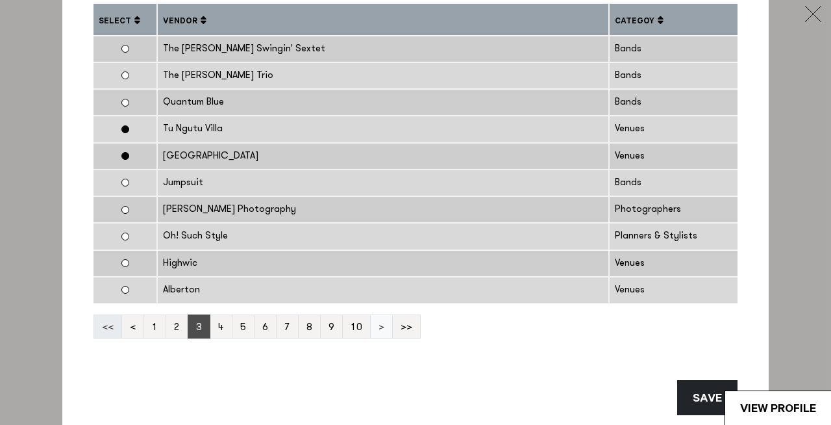
click at [377, 329] on link ">" at bounding box center [381, 326] width 23 height 24
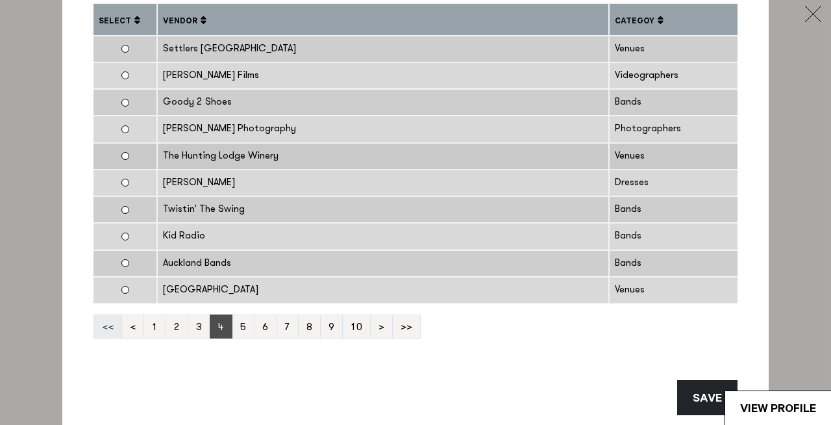
click at [124, 156] on td at bounding box center [125, 156] width 64 height 27
click at [199, 328] on link "3" at bounding box center [199, 326] width 23 height 24
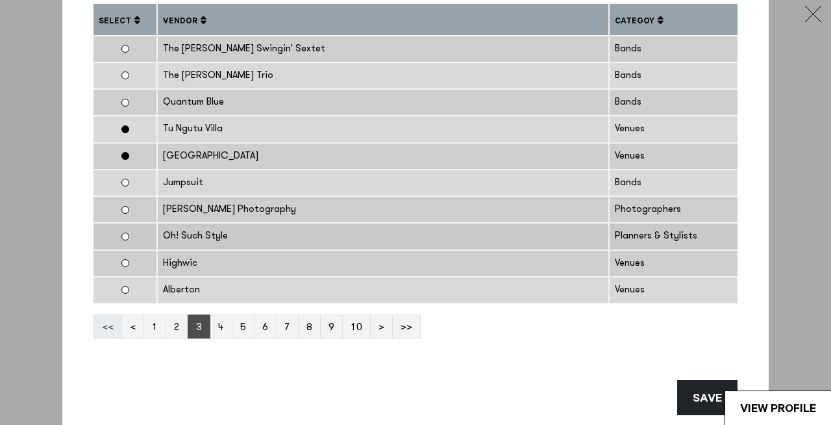
click at [119, 239] on td at bounding box center [125, 236] width 64 height 27
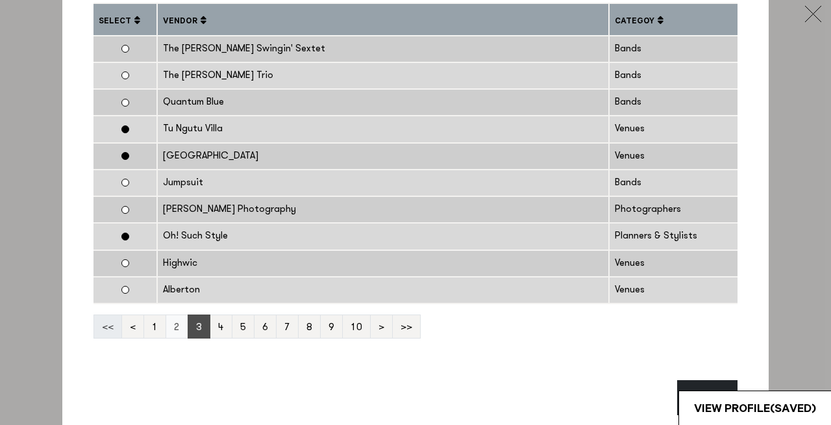
click at [171, 333] on link "2" at bounding box center [177, 326] width 23 height 24
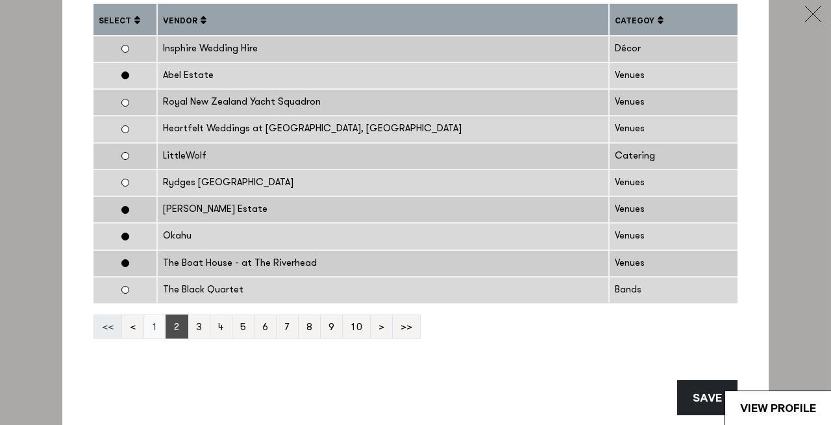
click at [155, 327] on link "1" at bounding box center [155, 326] width 23 height 24
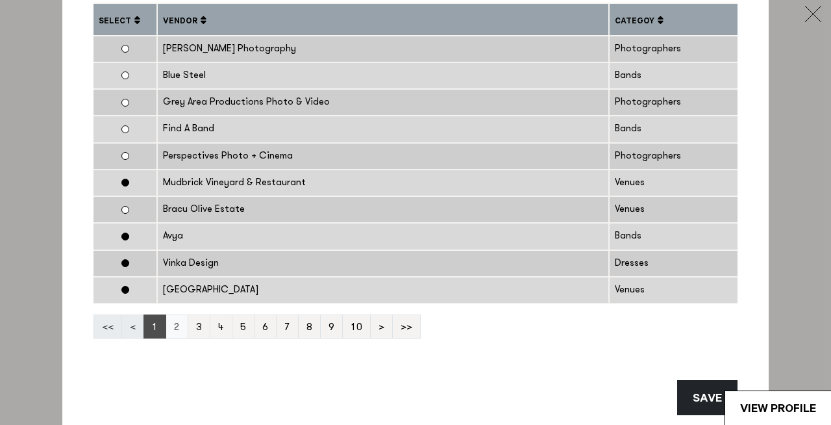
click at [173, 327] on link "2" at bounding box center [177, 326] width 23 height 24
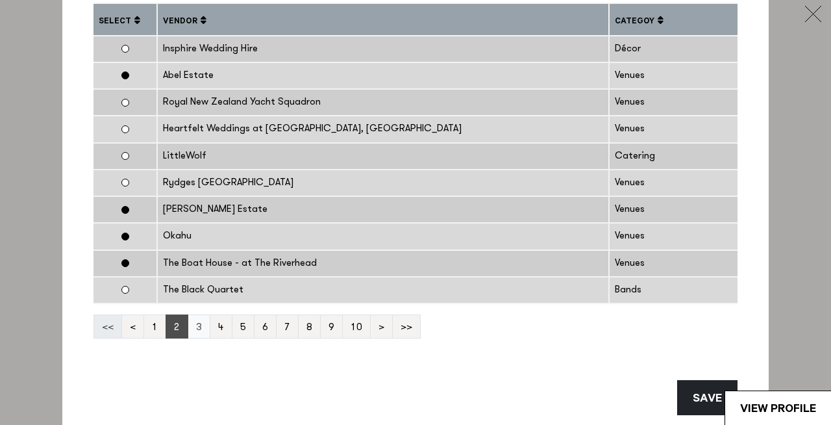
click at [200, 326] on link "3" at bounding box center [199, 326] width 23 height 24
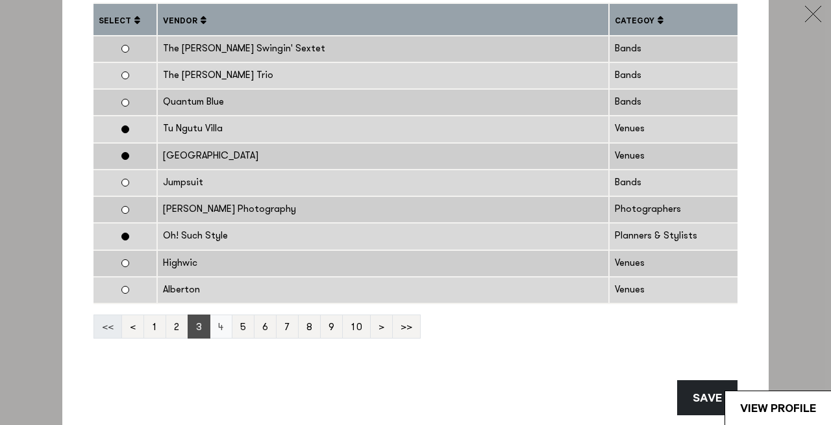
click at [218, 326] on link "4" at bounding box center [221, 326] width 23 height 24
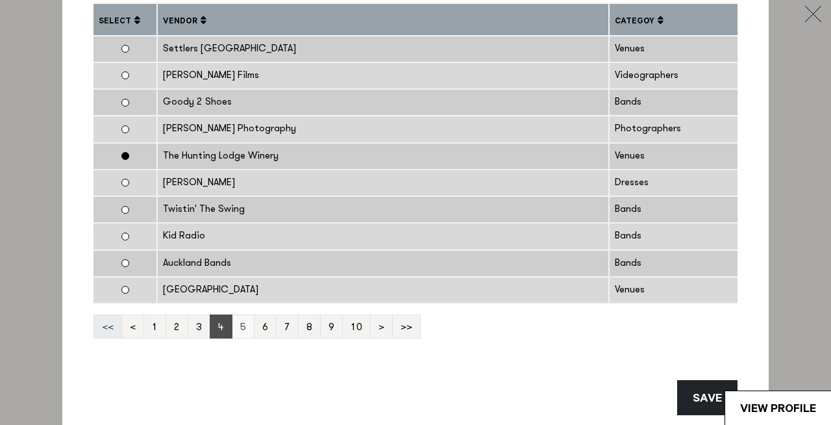
click at [242, 331] on link "5" at bounding box center [243, 326] width 23 height 24
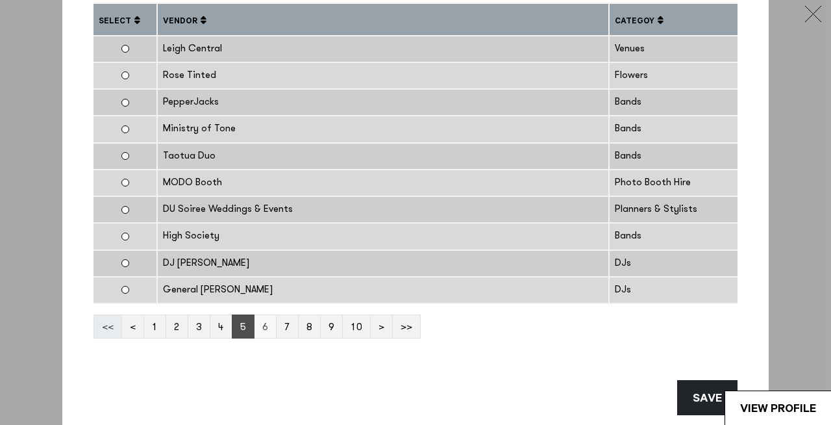
click at [263, 330] on link "6" at bounding box center [265, 326] width 23 height 24
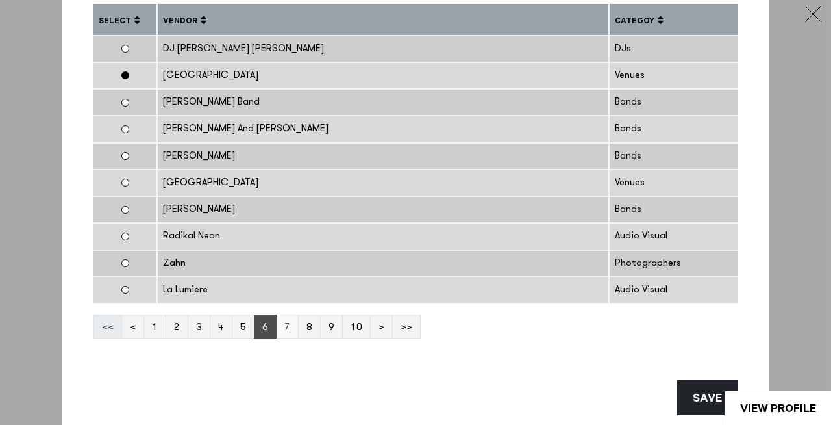
click at [279, 323] on link "7" at bounding box center [287, 326] width 23 height 24
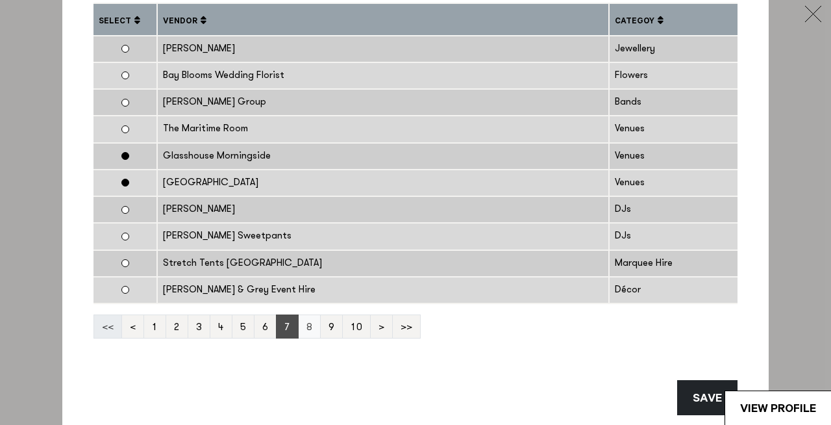
click at [311, 329] on link "8" at bounding box center [309, 326] width 23 height 24
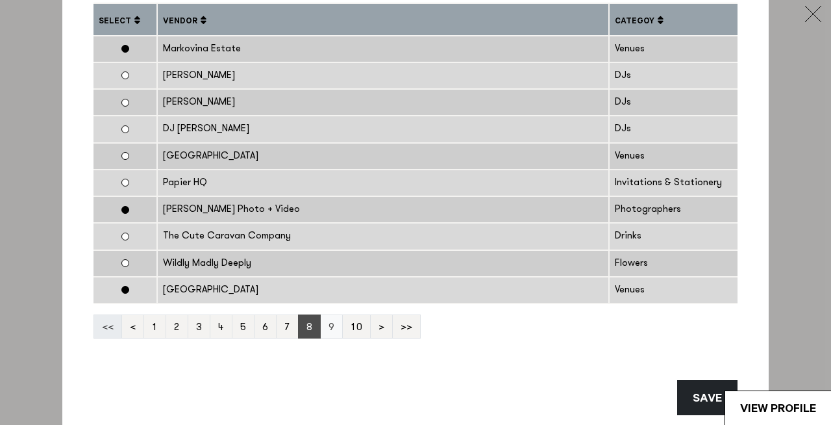
click at [333, 332] on link "9" at bounding box center [331, 326] width 23 height 24
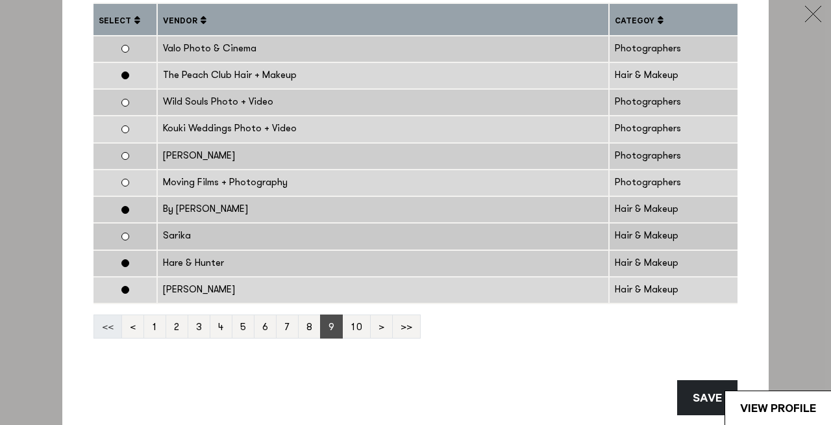
click at [127, 235] on td at bounding box center [125, 236] width 64 height 27
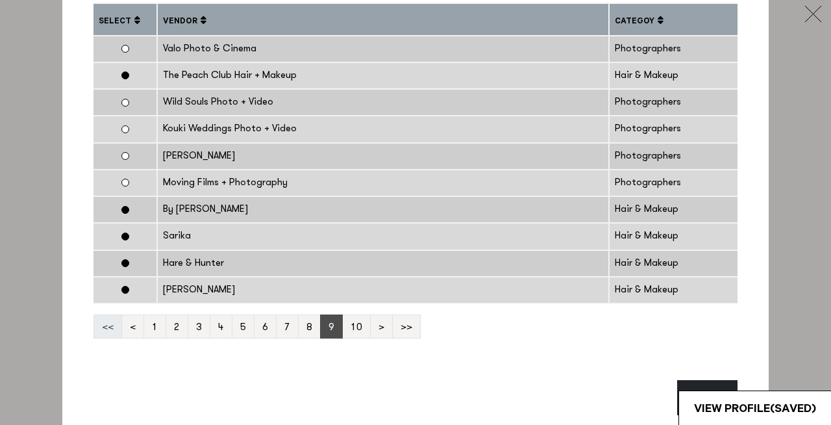
click at [658, 18] on span at bounding box center [661, 20] width 6 height 9
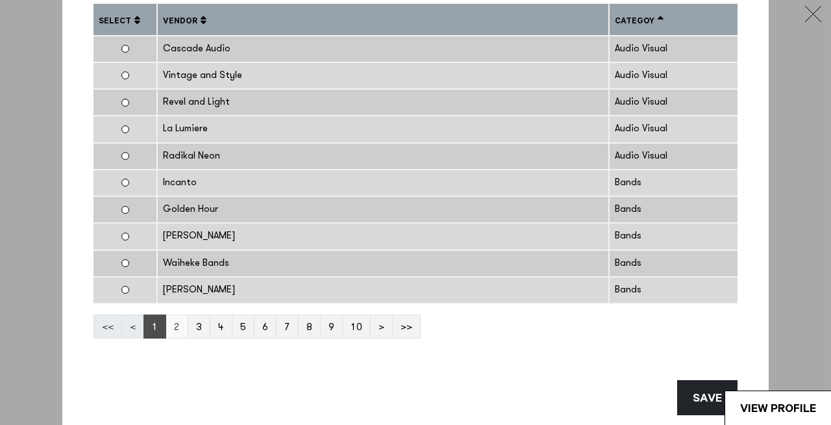
click at [178, 326] on link "2" at bounding box center [177, 326] width 23 height 24
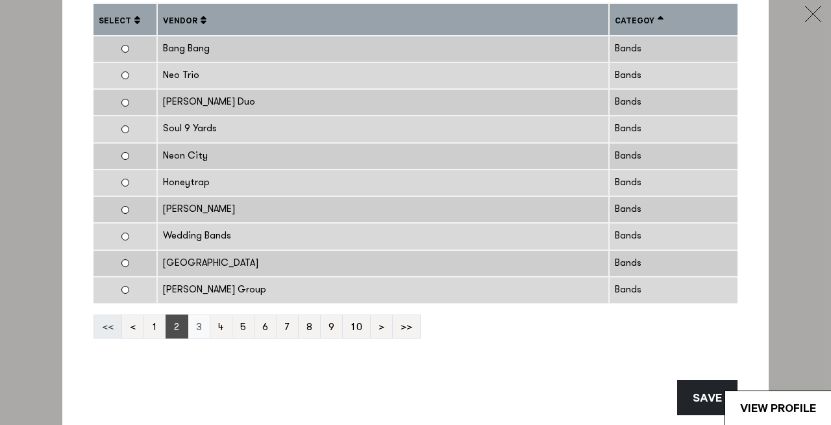
click at [201, 329] on link "3" at bounding box center [199, 326] width 23 height 24
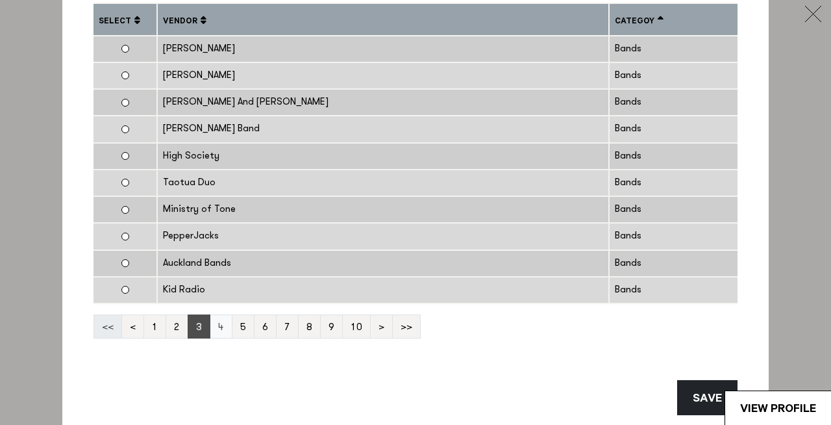
click at [218, 330] on link "4" at bounding box center [221, 326] width 23 height 24
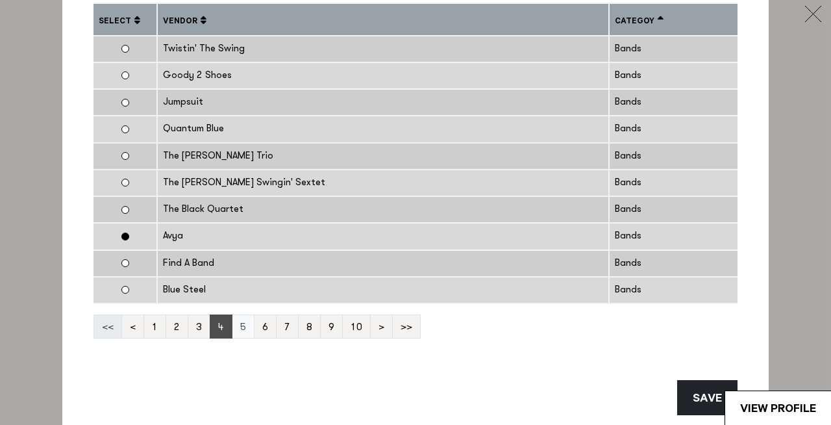
click at [250, 326] on link "5" at bounding box center [243, 326] width 23 height 24
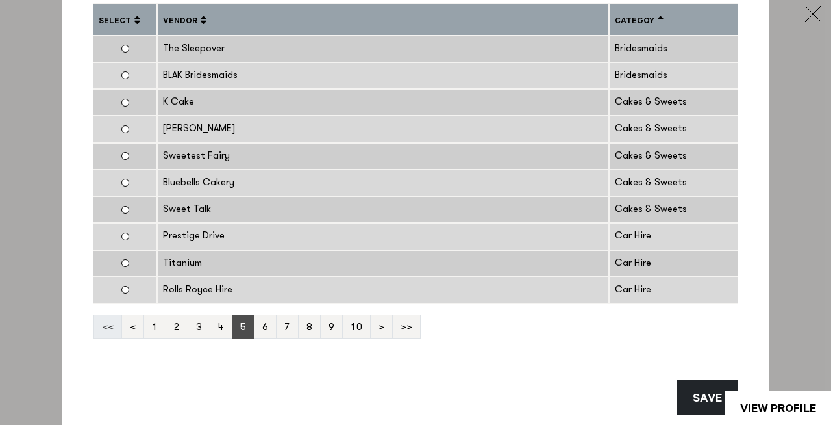
click at [250, 326] on link "5" at bounding box center [243, 326] width 23 height 24
click at [266, 329] on link "6" at bounding box center [265, 326] width 23 height 24
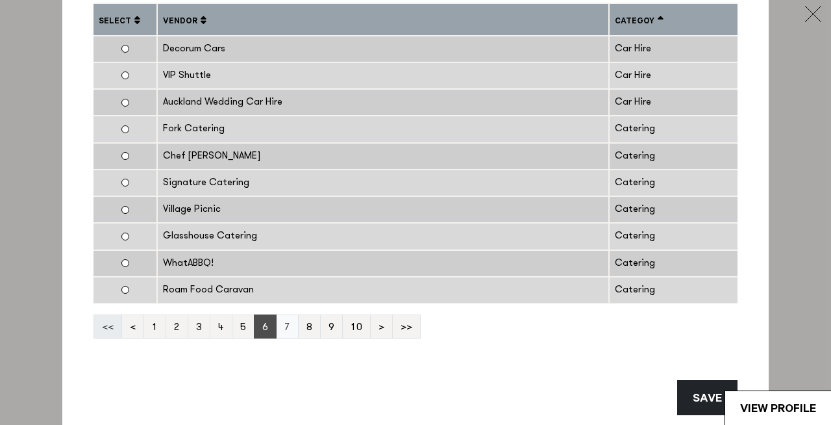
click at [288, 327] on link "7" at bounding box center [287, 326] width 23 height 24
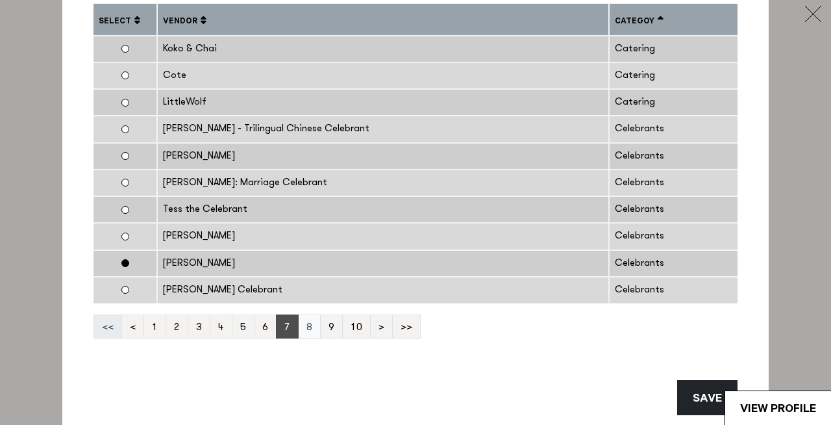
click at [312, 327] on link "8" at bounding box center [309, 326] width 23 height 24
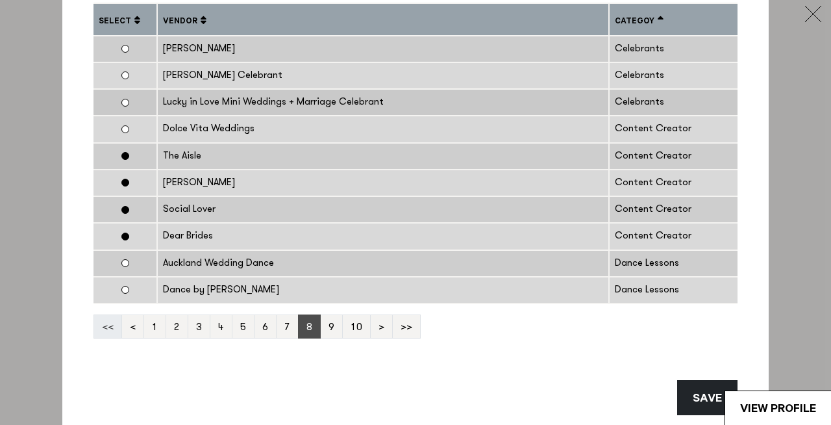
click at [138, 101] on td at bounding box center [125, 102] width 64 height 27
click at [322, 327] on link "9" at bounding box center [331, 326] width 23 height 24
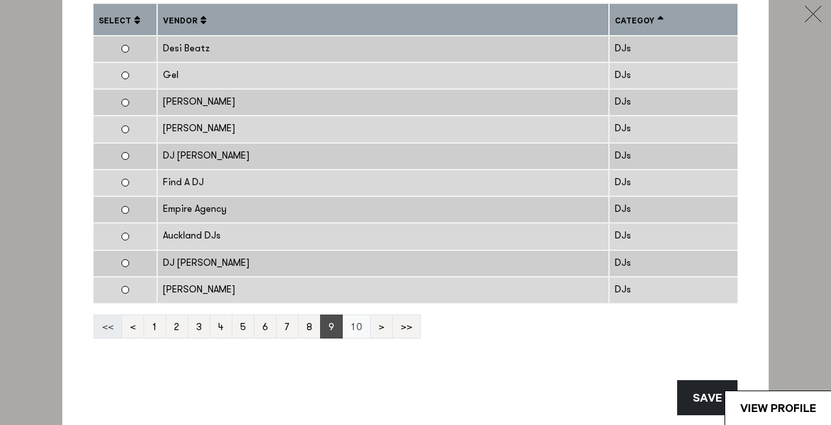
click at [354, 331] on link "10" at bounding box center [356, 326] width 29 height 24
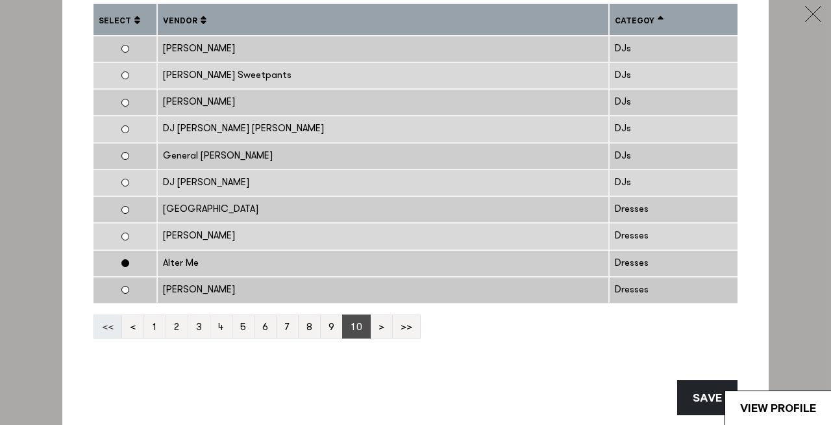
click at [333, 292] on div "[PERSON_NAME]" at bounding box center [383, 290] width 440 height 15
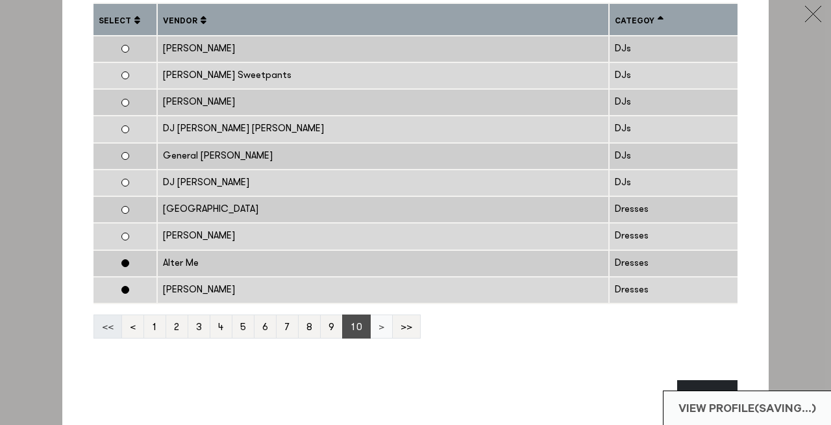
click at [378, 325] on link ">" at bounding box center [381, 326] width 23 height 24
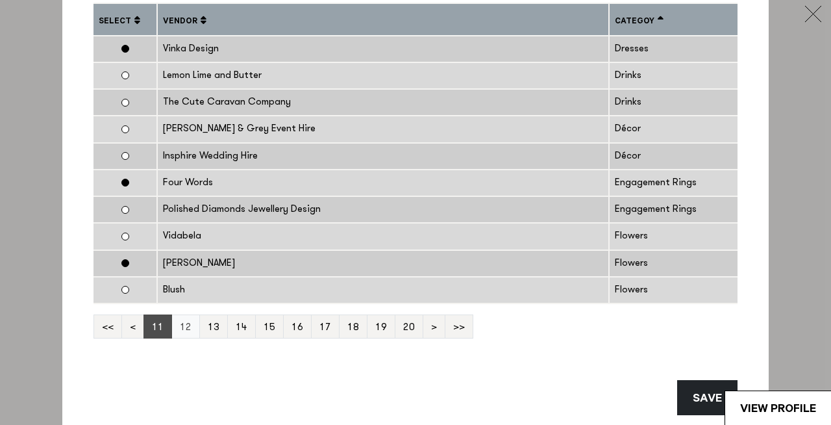
click at [185, 332] on link "12" at bounding box center [185, 326] width 29 height 24
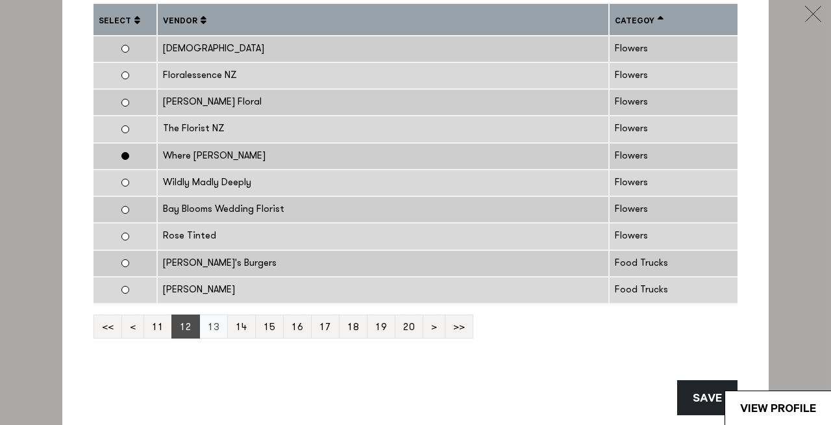
click at [212, 326] on link "13" at bounding box center [213, 326] width 29 height 24
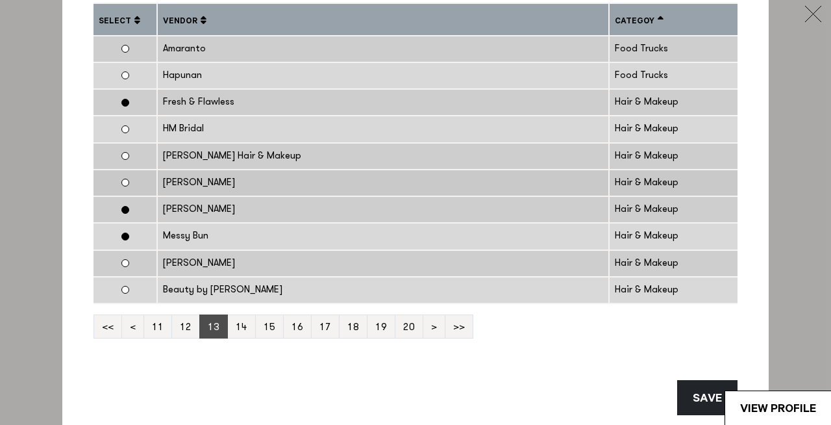
click at [175, 177] on div "[PERSON_NAME]" at bounding box center [383, 182] width 440 height 15
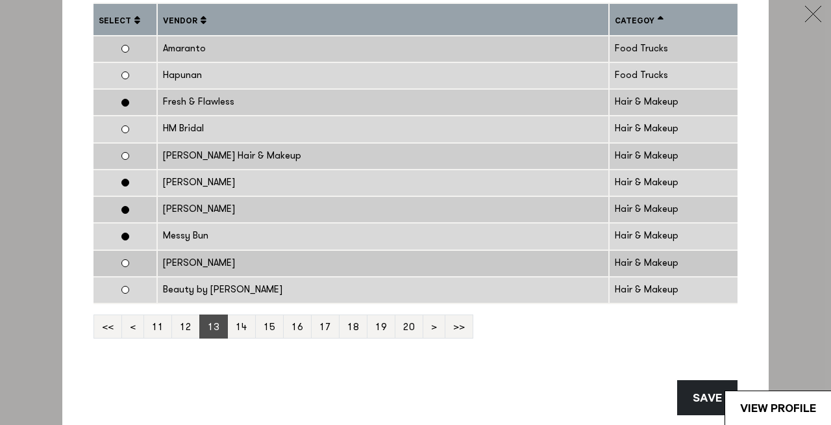
click at [226, 273] on td "[PERSON_NAME]" at bounding box center [383, 263] width 452 height 27
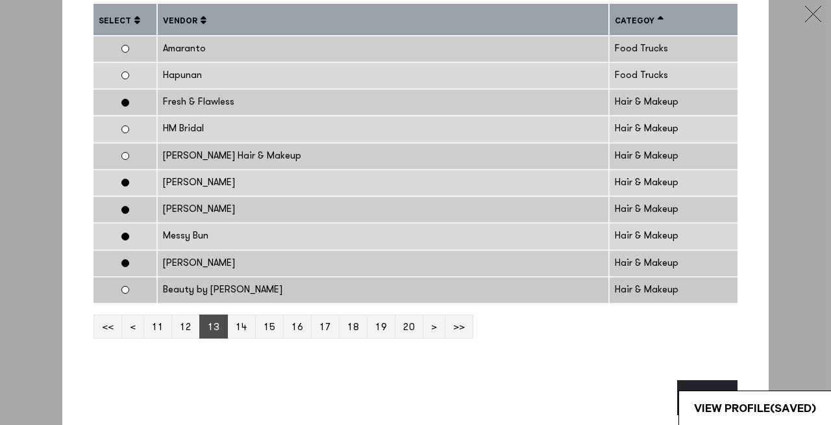
click at [225, 284] on div "Beauty by [PERSON_NAME]" at bounding box center [383, 290] width 440 height 15
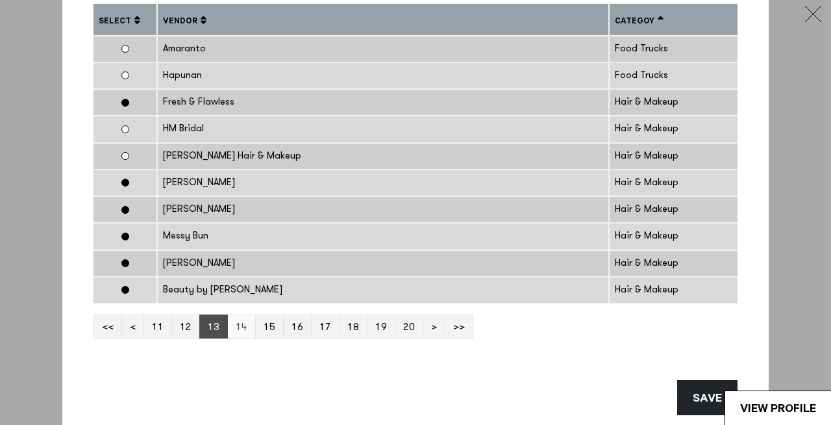
click at [243, 331] on link "14" at bounding box center [241, 326] width 29 height 24
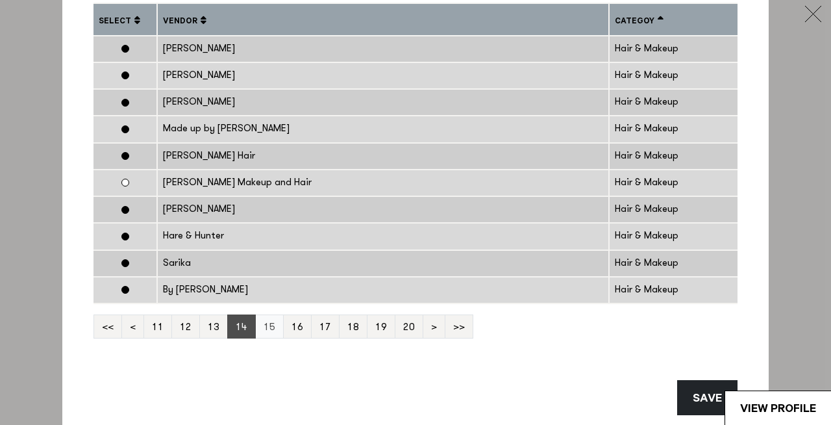
click at [264, 323] on link "15" at bounding box center [269, 326] width 29 height 24
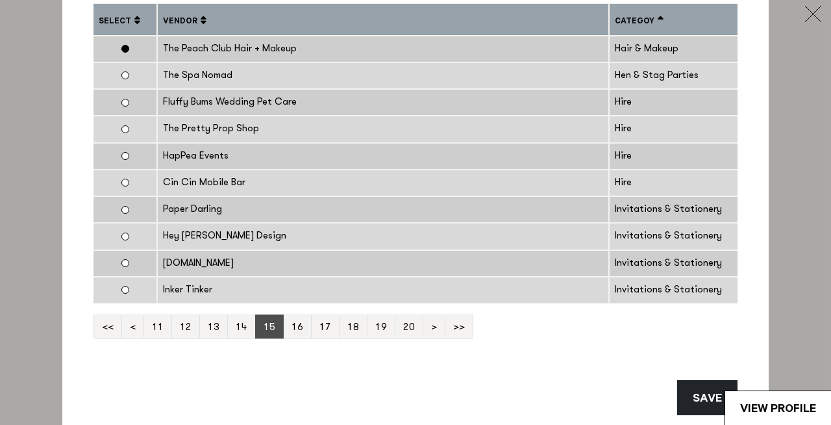
click at [264, 323] on link "15" at bounding box center [269, 326] width 29 height 24
click at [288, 333] on link "16" at bounding box center [297, 326] width 29 height 24
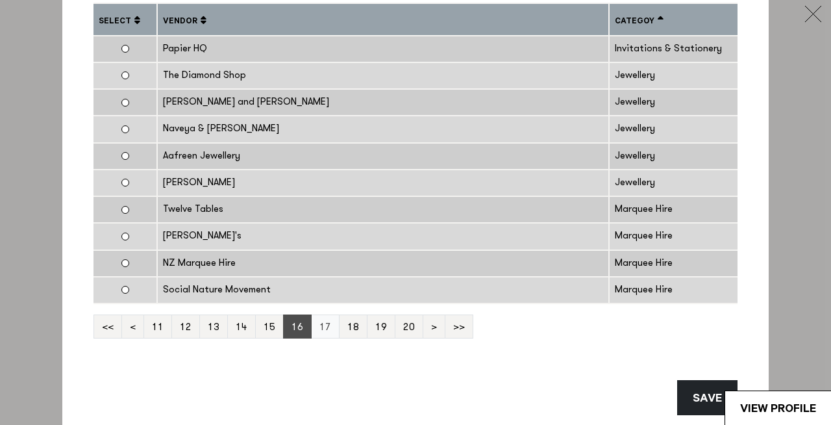
click at [318, 326] on link "17" at bounding box center [325, 326] width 29 height 24
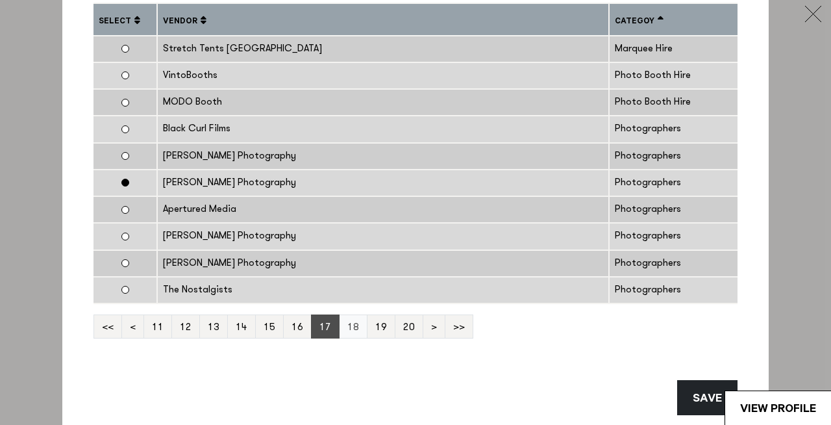
click at [349, 328] on link "18" at bounding box center [353, 326] width 29 height 24
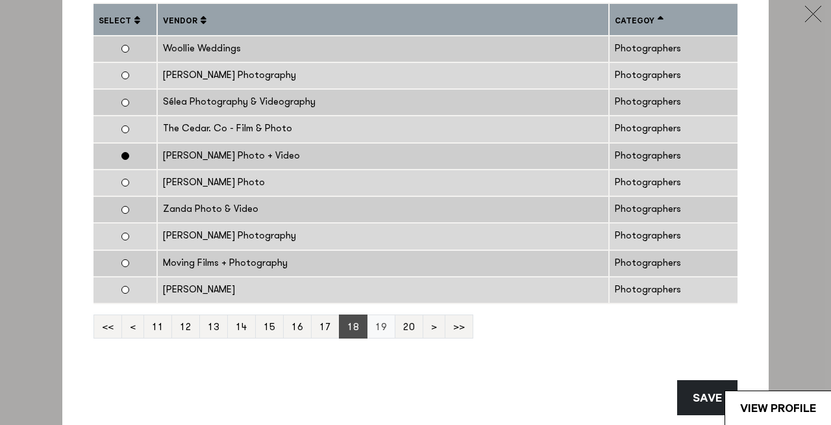
click at [379, 328] on link "19" at bounding box center [381, 326] width 29 height 24
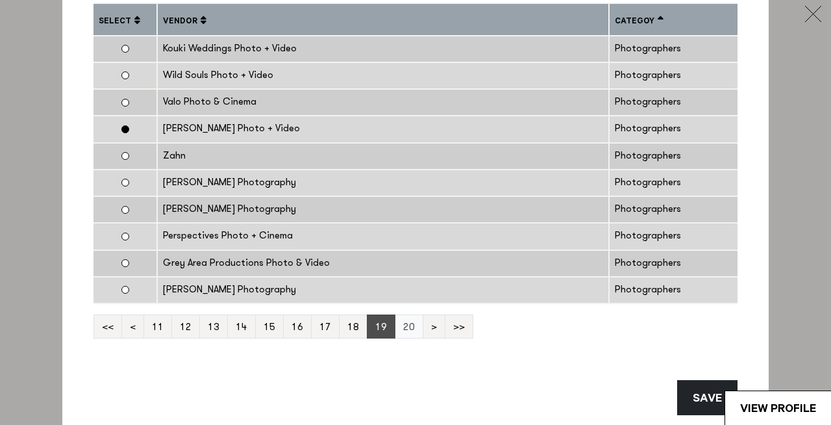
click at [399, 325] on link "20" at bounding box center [409, 326] width 29 height 24
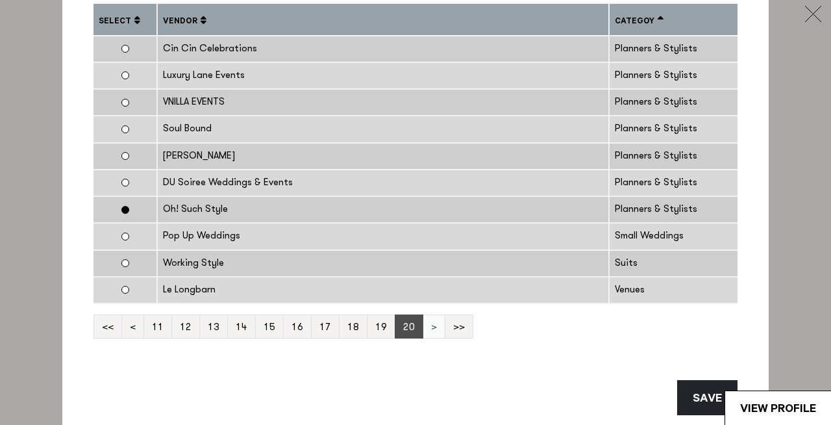
click at [430, 329] on link ">" at bounding box center [434, 326] width 23 height 24
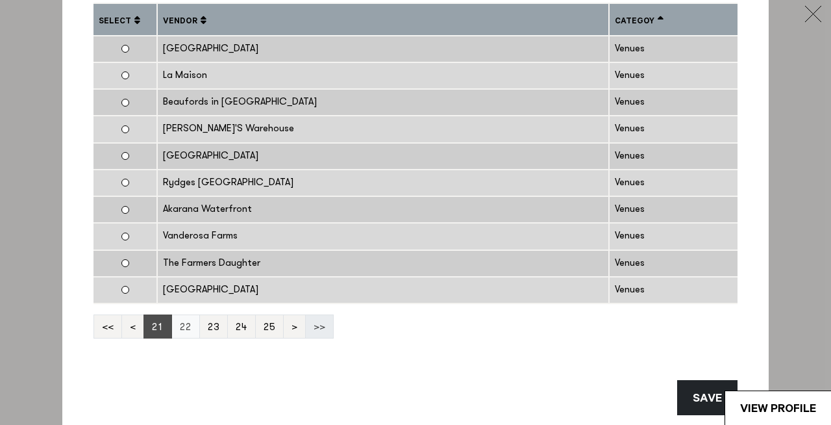
click at [187, 325] on link "22" at bounding box center [185, 326] width 29 height 24
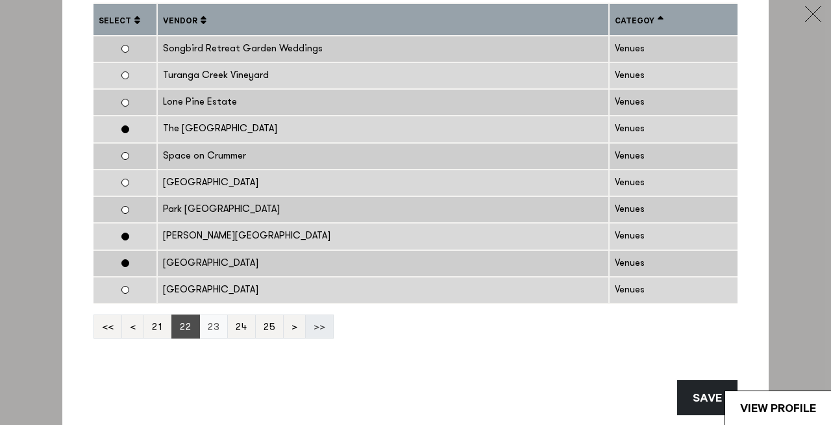
click at [209, 323] on link "23" at bounding box center [213, 326] width 29 height 24
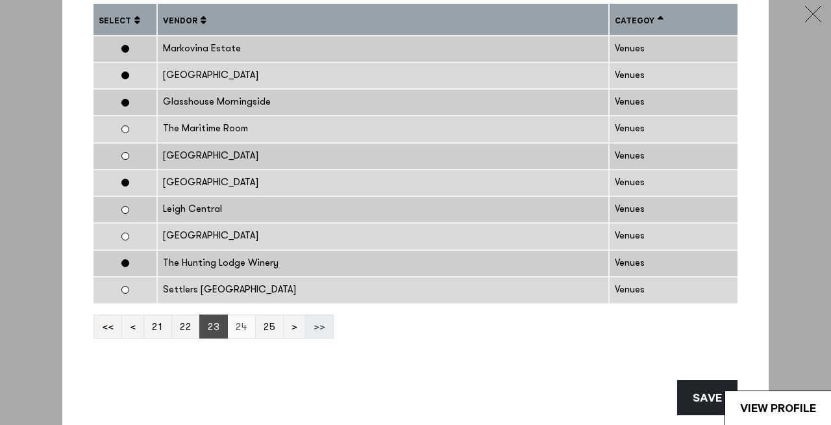
click at [245, 324] on link "24" at bounding box center [241, 326] width 29 height 24
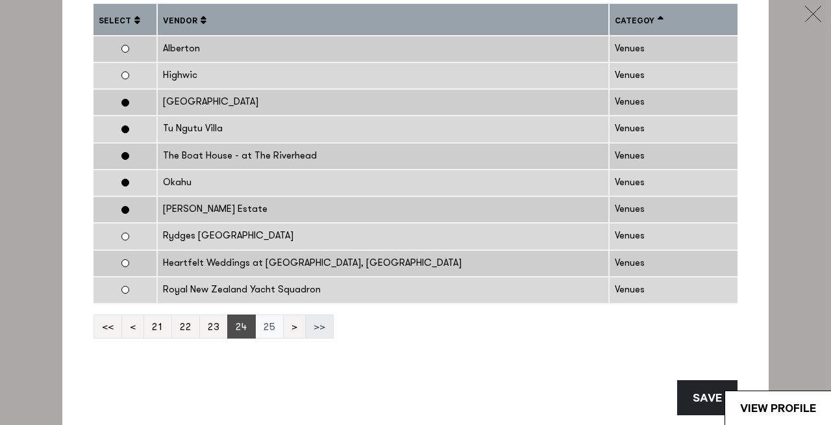
click at [263, 327] on link "25" at bounding box center [269, 326] width 29 height 24
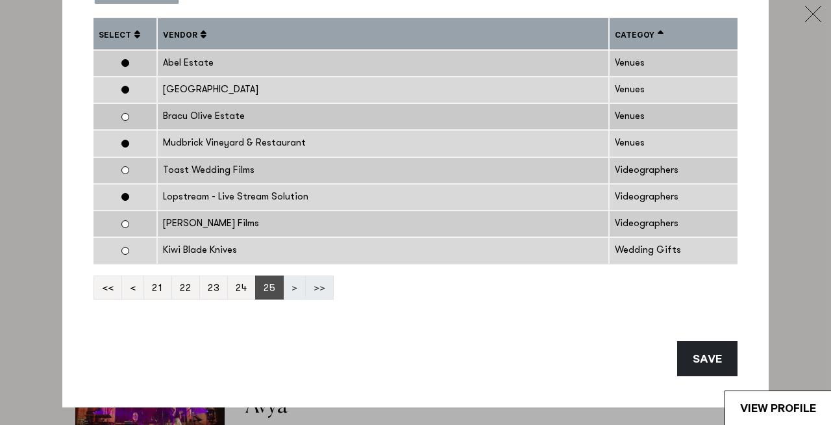
click at [131, 116] on td at bounding box center [125, 116] width 64 height 27
click at [285, 288] on li ">" at bounding box center [295, 287] width 22 height 24
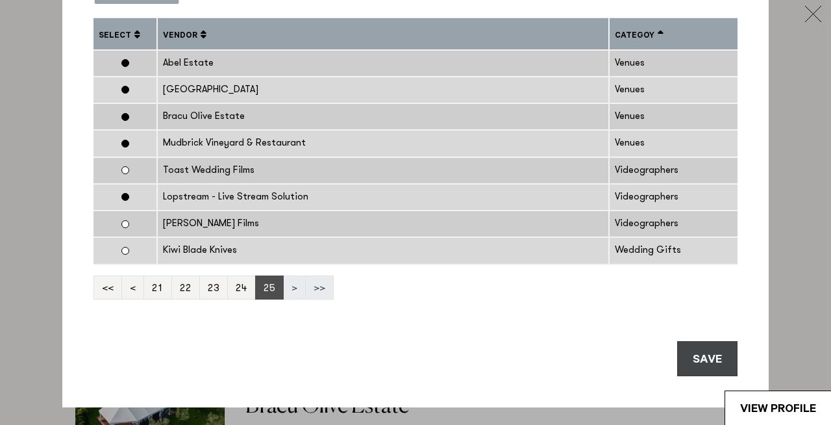
click at [712, 366] on button "SAVE" at bounding box center [708, 358] width 60 height 35
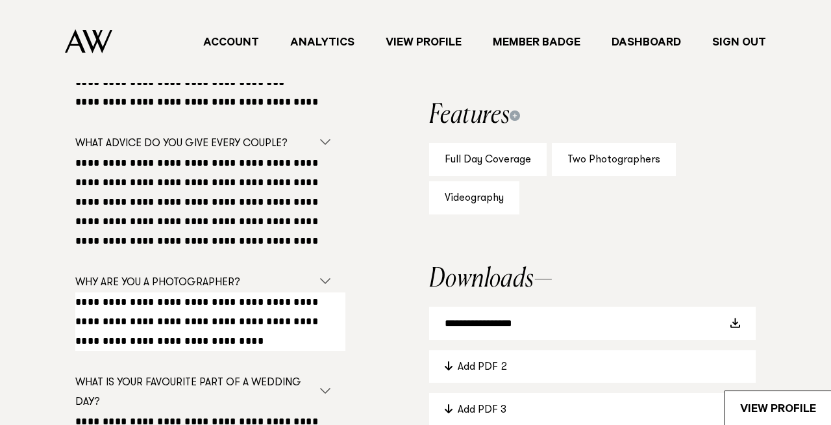
scroll to position [868, 0]
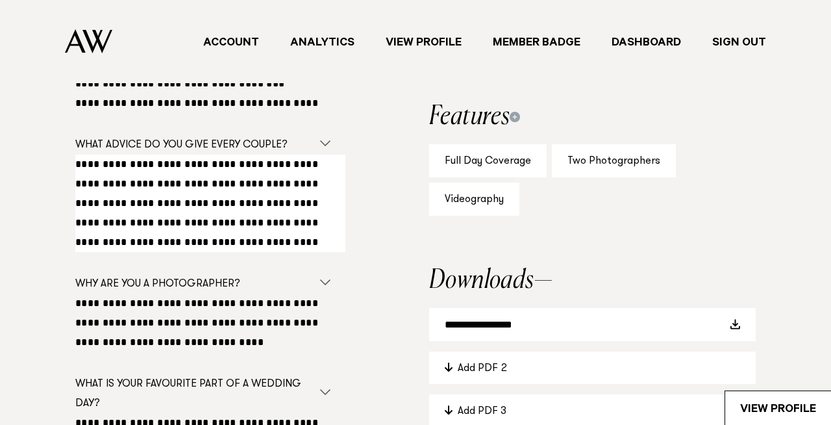
click at [260, 160] on textarea "**********" at bounding box center [210, 203] width 270 height 97
drag, startPoint x: 260, startPoint y: 160, endPoint x: 76, endPoint y: 160, distance: 183.8
click at [76, 160] on textarea "**********" at bounding box center [210, 203] width 270 height 97
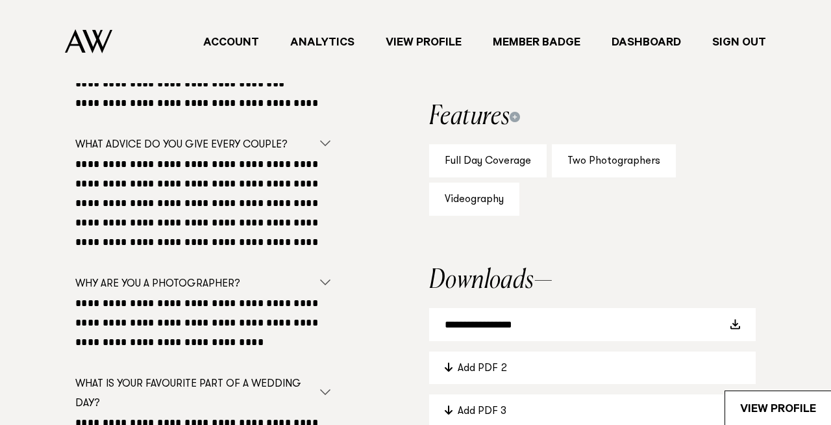
click at [377, 210] on div "**********" at bounding box center [416, 221] width 790 height 611
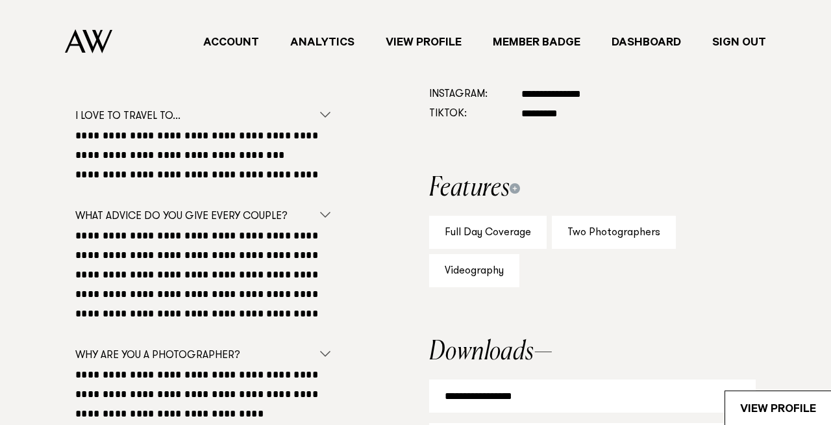
scroll to position [790, 0]
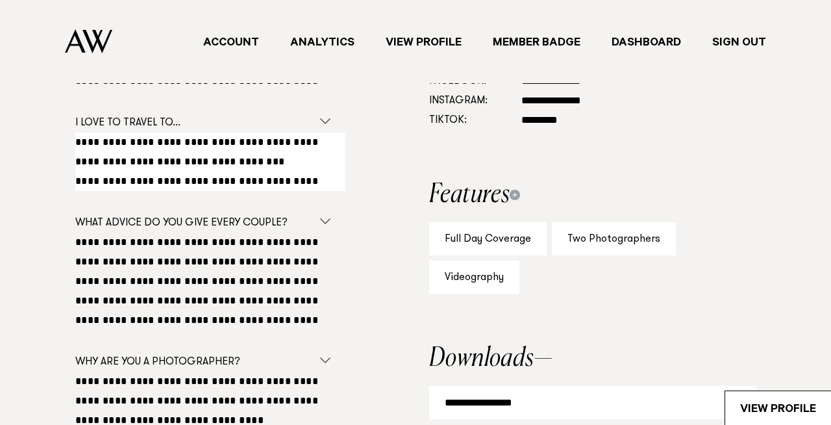
click at [78, 139] on textarea "**********" at bounding box center [210, 162] width 270 height 58
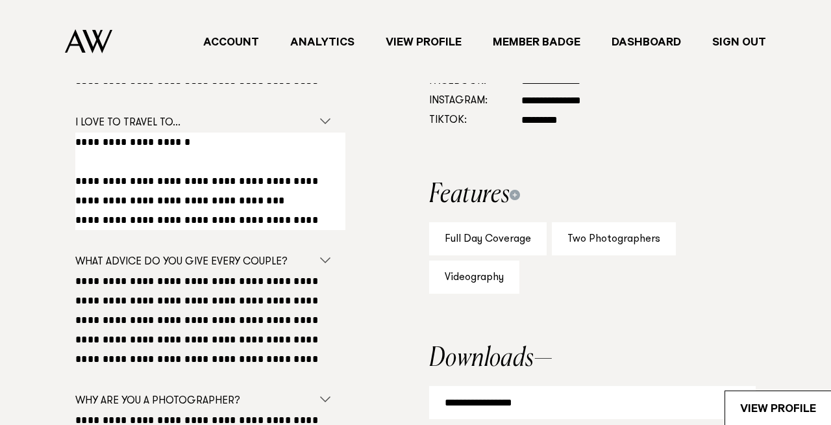
click at [75, 218] on textarea "**********" at bounding box center [210, 181] width 270 height 97
click at [183, 225] on textarea "**********" at bounding box center [210, 181] width 270 height 97
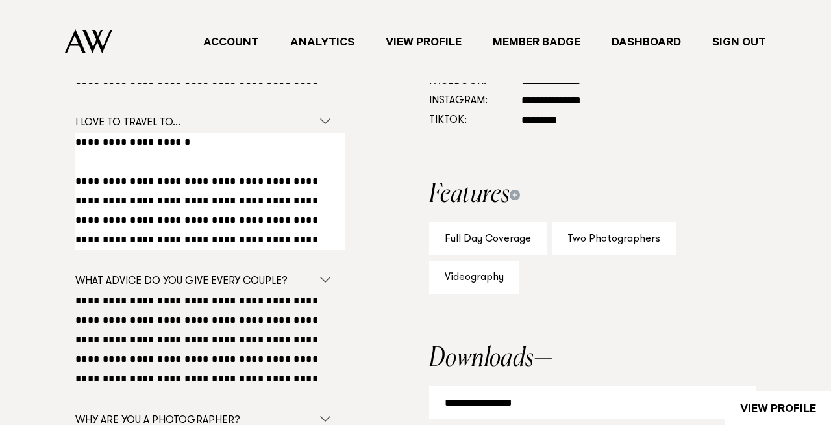
click at [288, 218] on textarea "**********" at bounding box center [210, 191] width 270 height 117
click at [130, 242] on textarea "**********" at bounding box center [210, 191] width 270 height 117
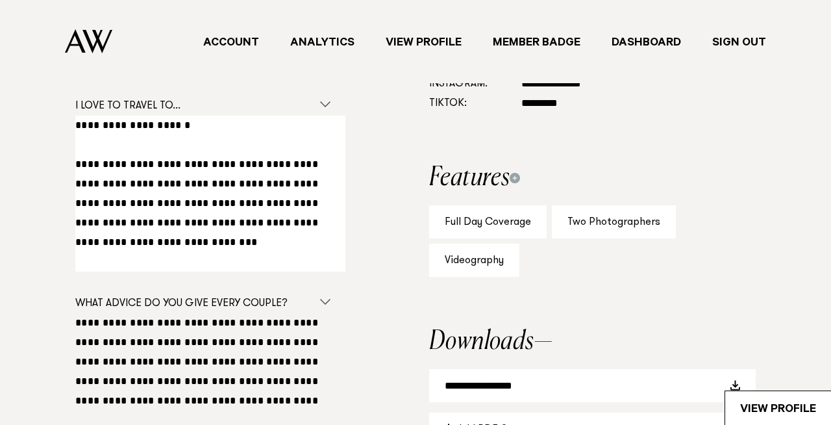
scroll to position [806, 0]
click at [288, 161] on textarea "**********" at bounding box center [210, 194] width 270 height 156
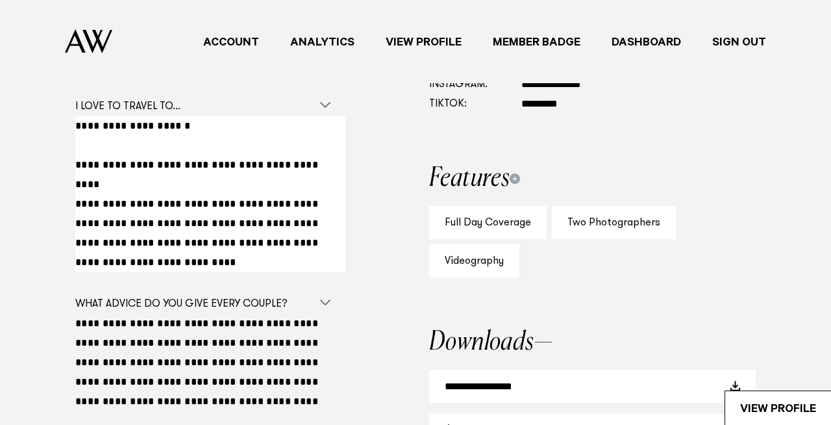
click at [79, 161] on textarea "**********" at bounding box center [210, 194] width 270 height 156
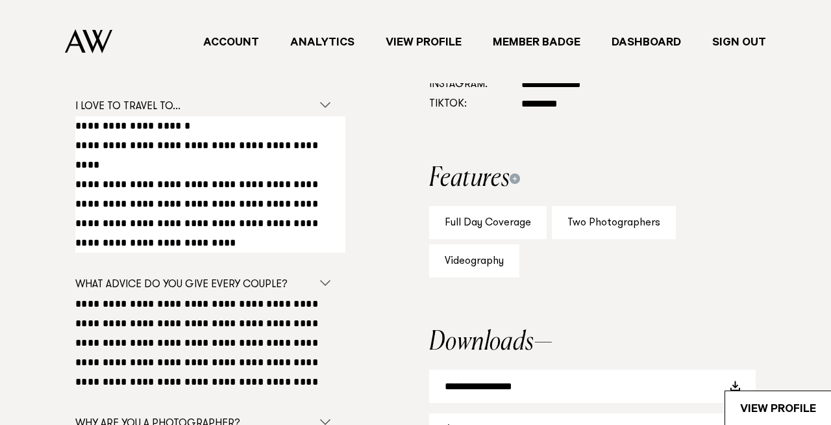
click at [221, 163] on textarea "**********" at bounding box center [210, 184] width 270 height 136
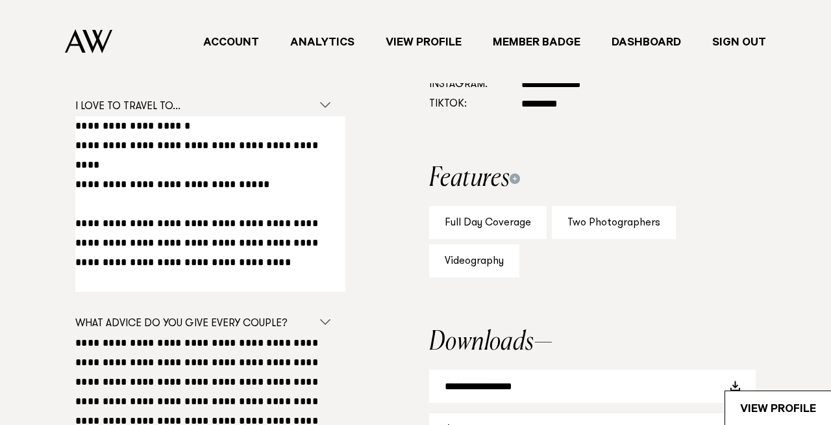
click at [198, 275] on textarea "**********" at bounding box center [210, 203] width 270 height 175
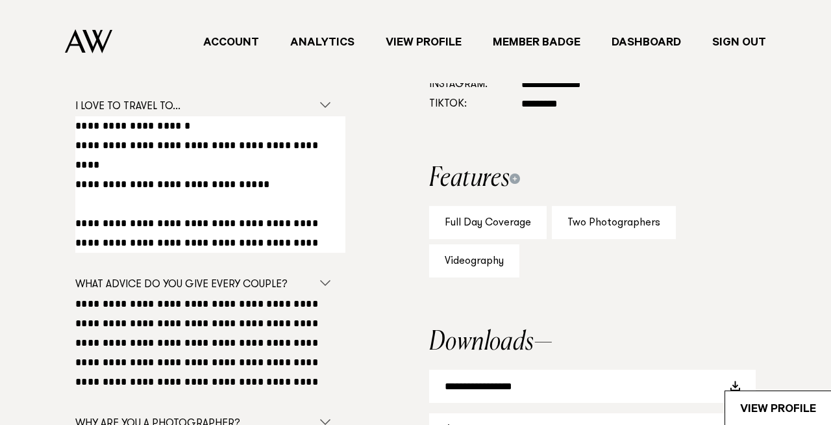
type textarea "**********"
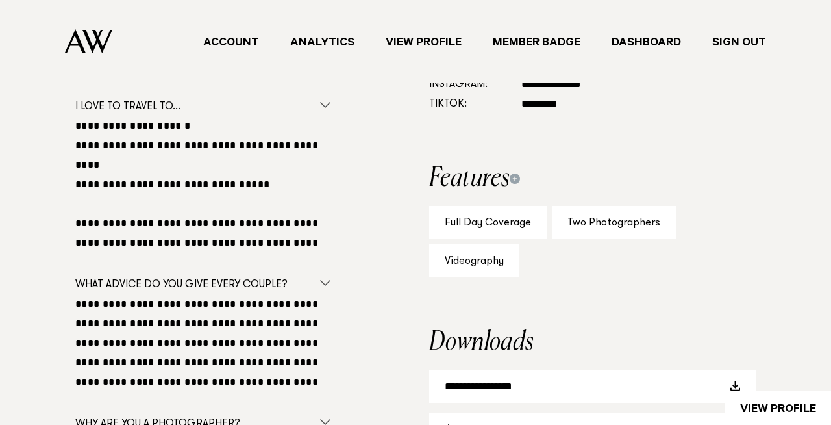
click at [378, 207] on div "**********" at bounding box center [416, 321] width 790 height 689
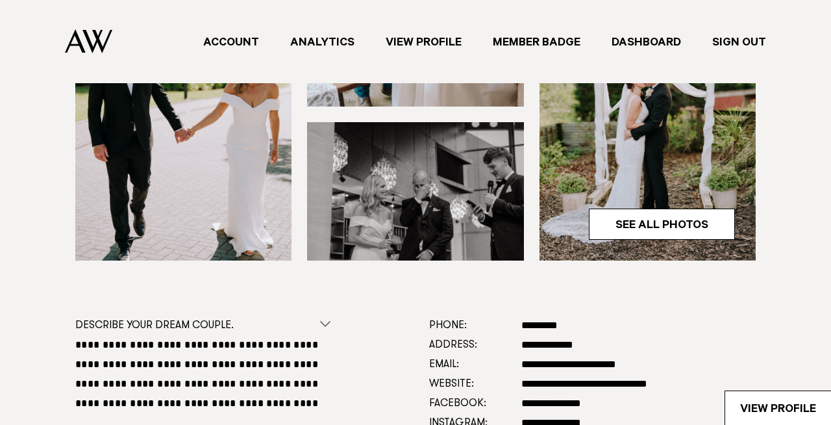
scroll to position [0, 0]
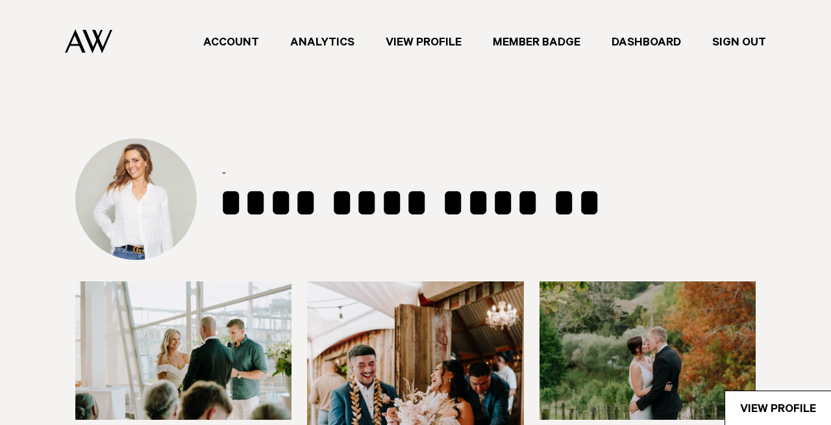
select select "***"
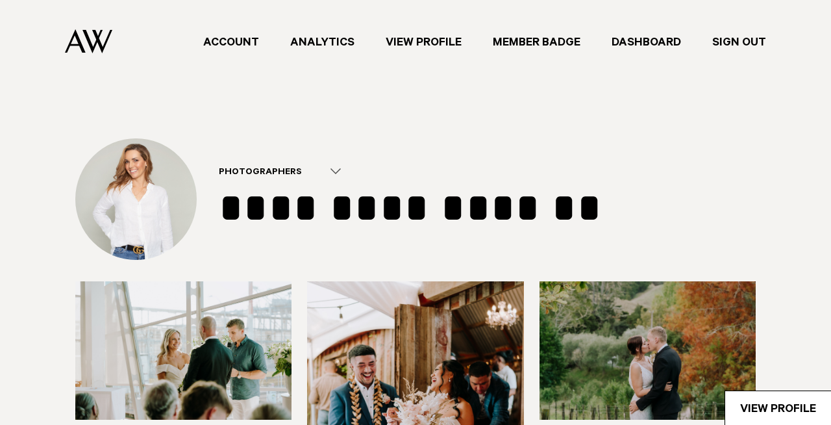
select select "*"
select select "**"
select select "*"
select select "**"
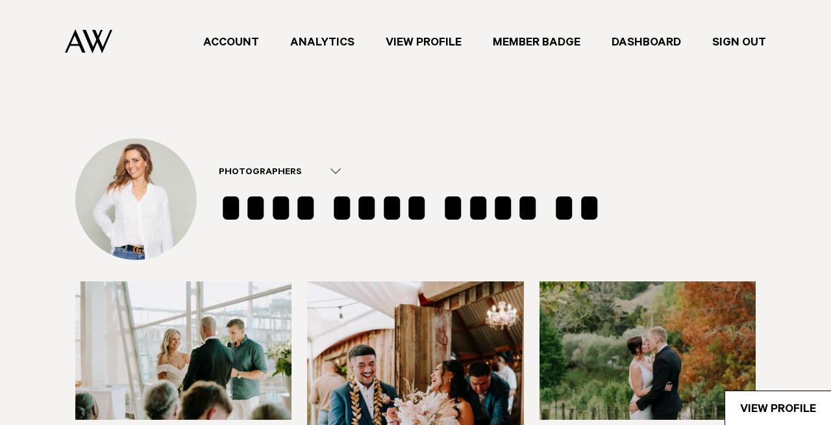
click at [739, 40] on link "Sign Out" at bounding box center [739, 42] width 85 height 18
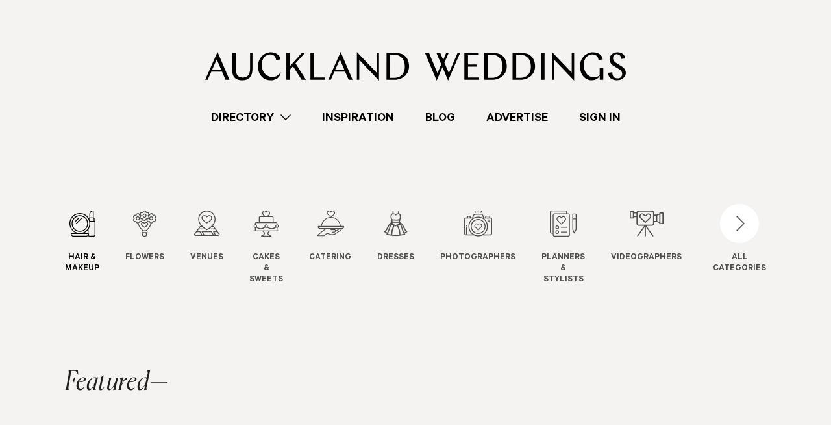
click at [65, 229] on div "1 / 12" at bounding box center [82, 223] width 34 height 26
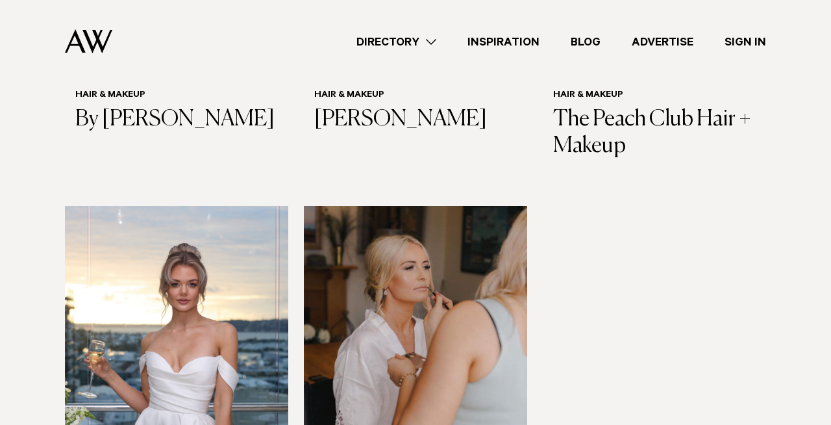
scroll to position [2744, 0]
